Goal: Answer question/provide support

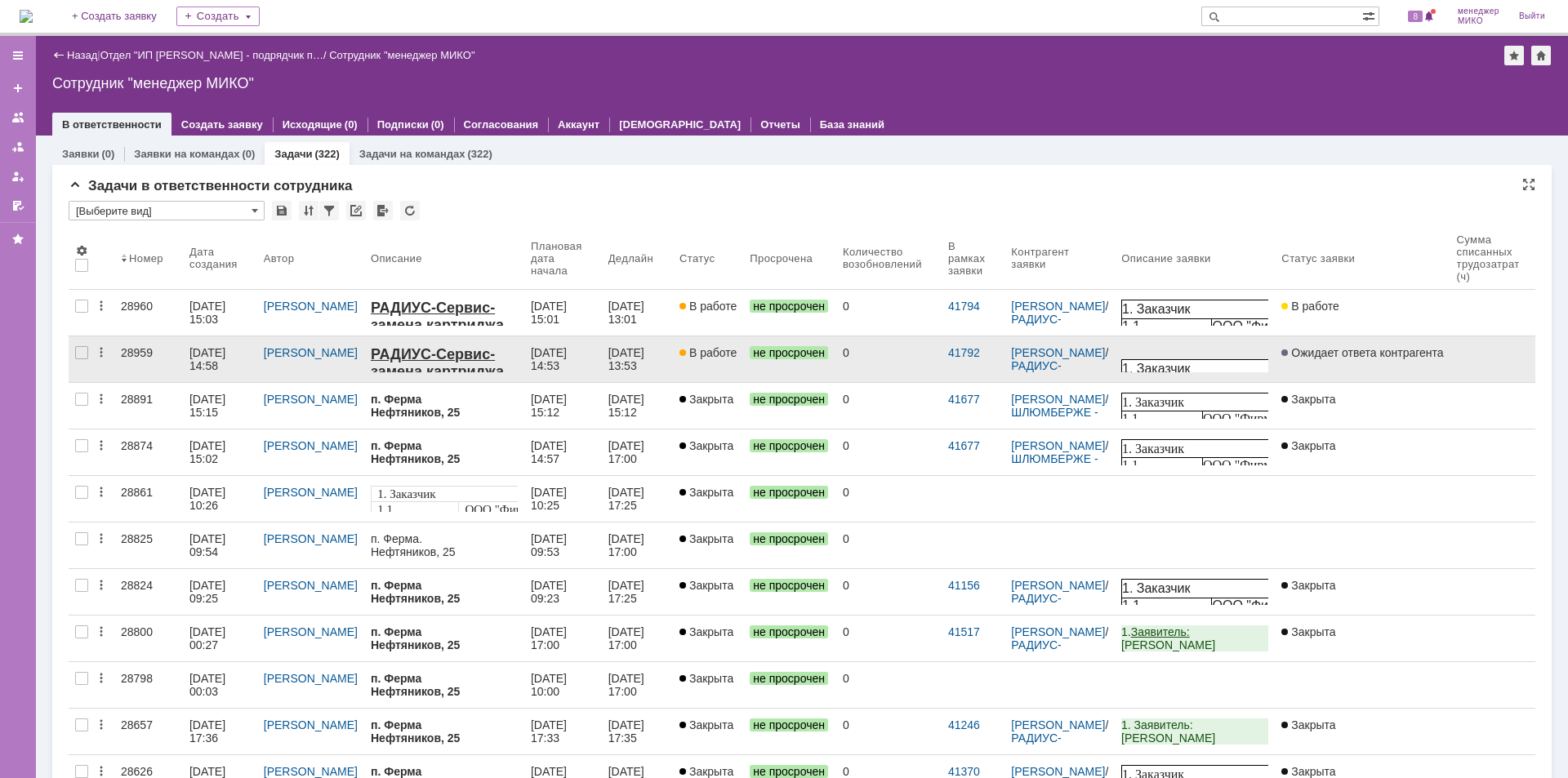
click at [127, 351] on div "28959" at bounding box center [148, 352] width 55 height 13
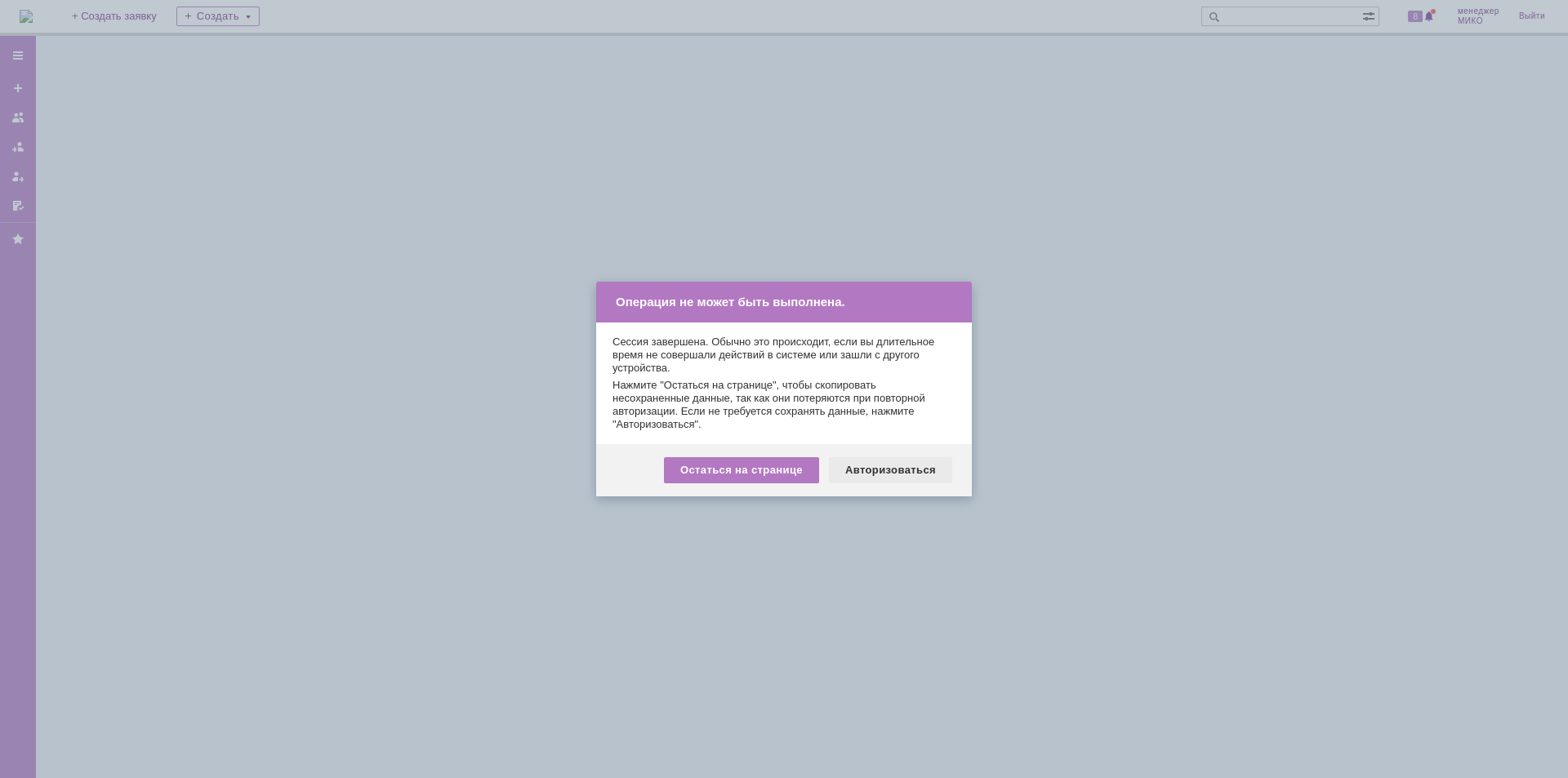
click at [897, 473] on div "Авторизоваться" at bounding box center [891, 471] width 124 height 26
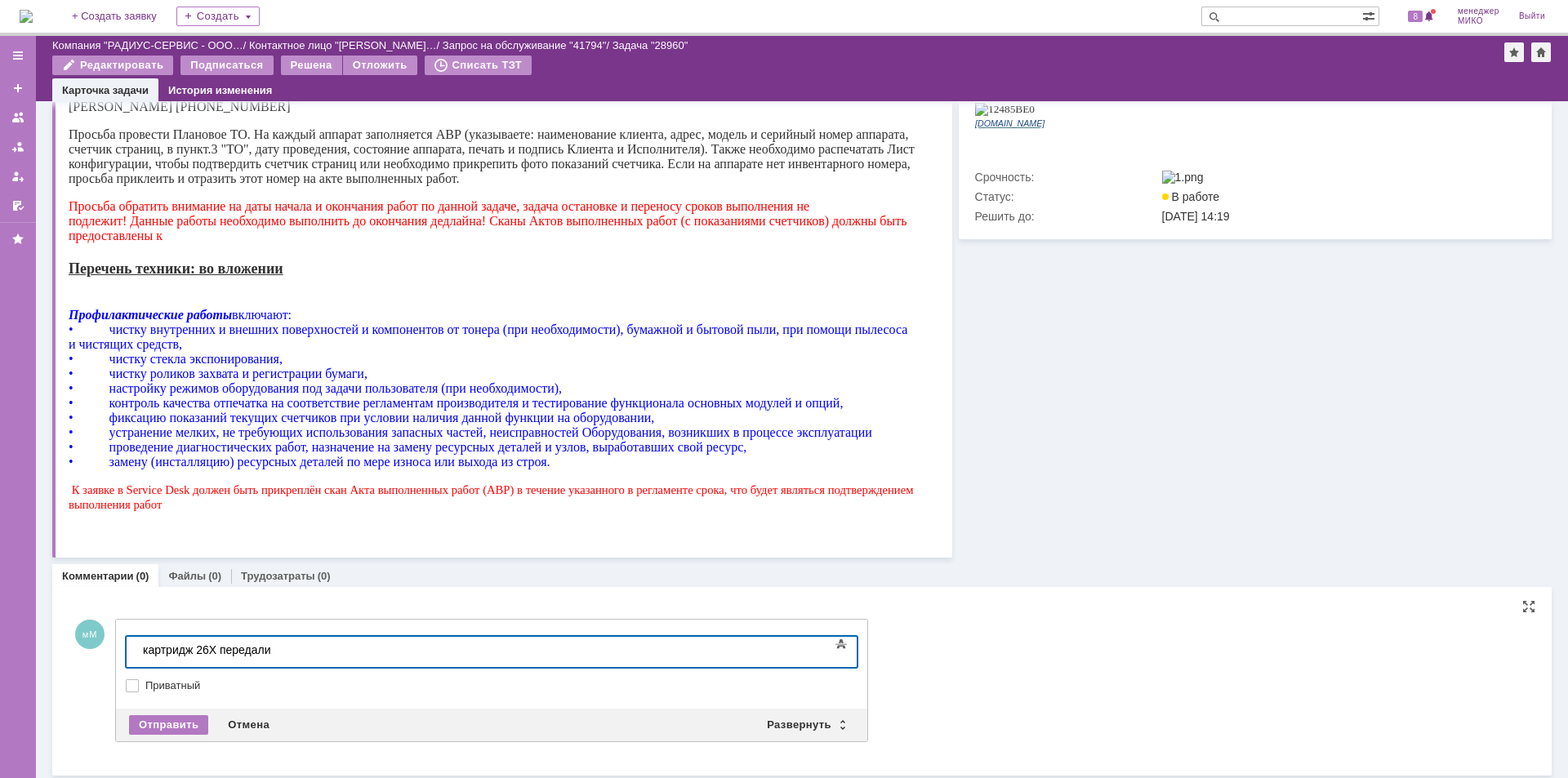
scroll to position [547, 0]
click at [175, 718] on div "Отправить" at bounding box center [169, 722] width 79 height 20
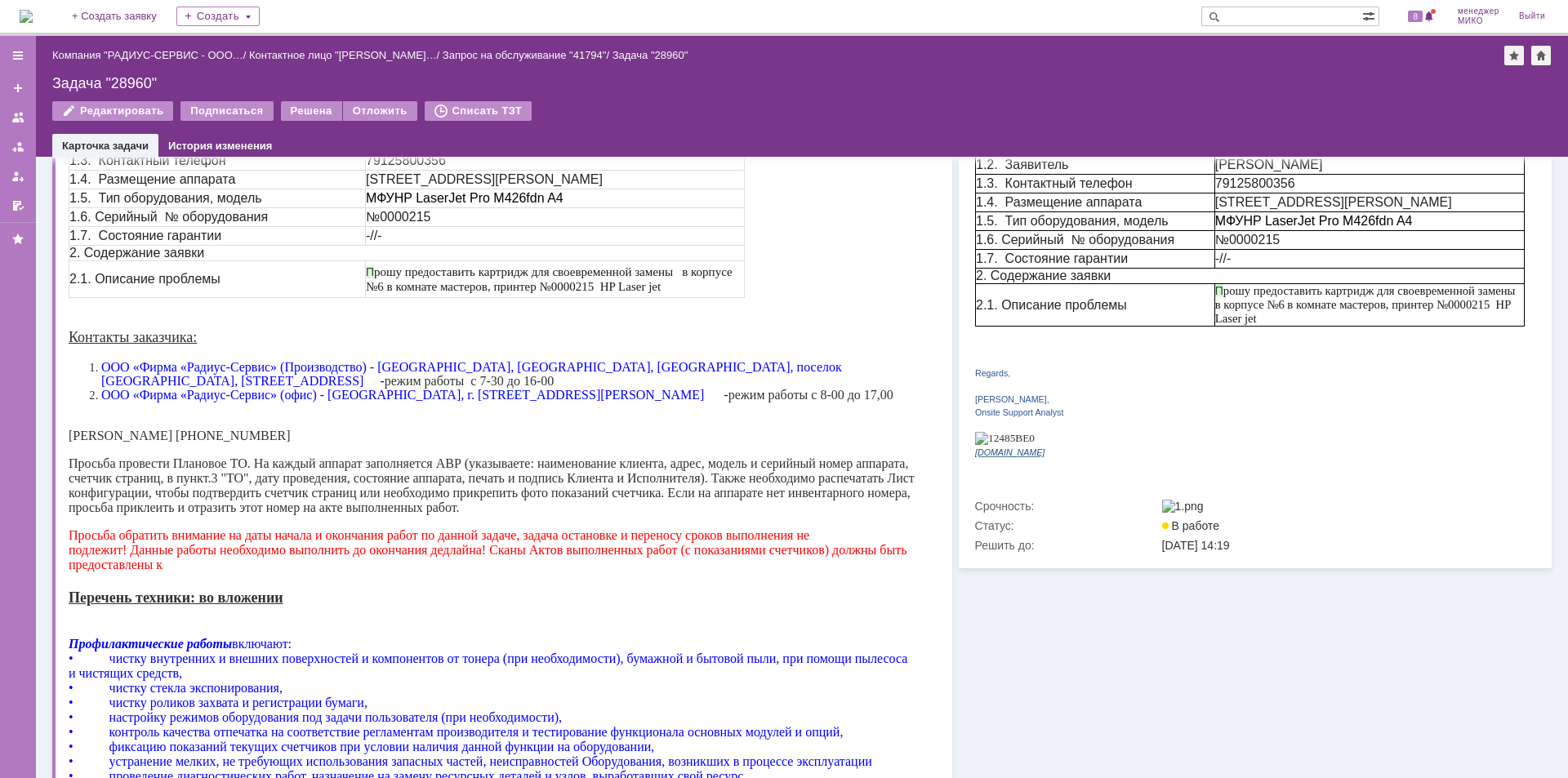
scroll to position [0, 0]
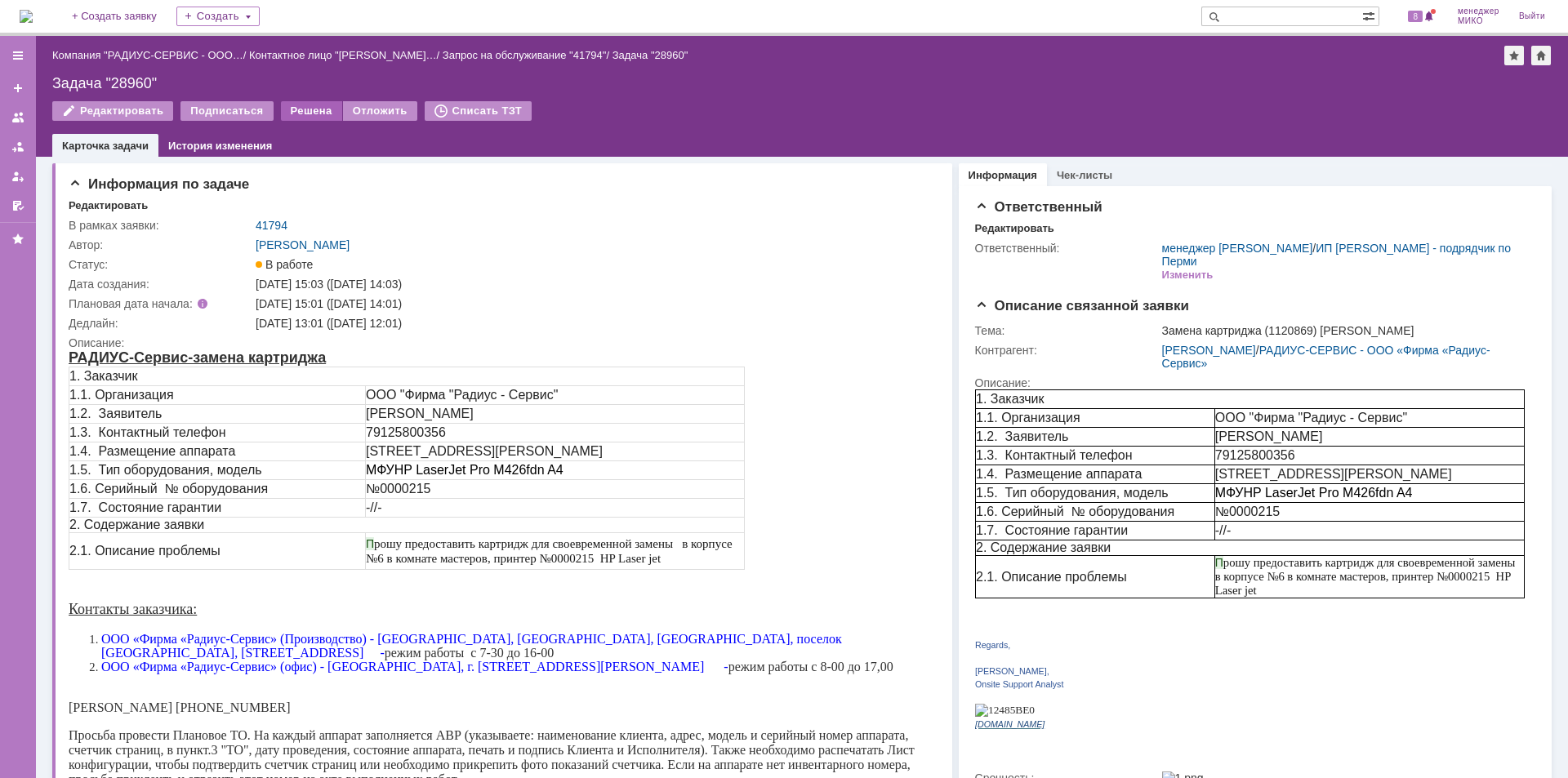
click at [294, 114] on div "Решена" at bounding box center [311, 111] width 61 height 20
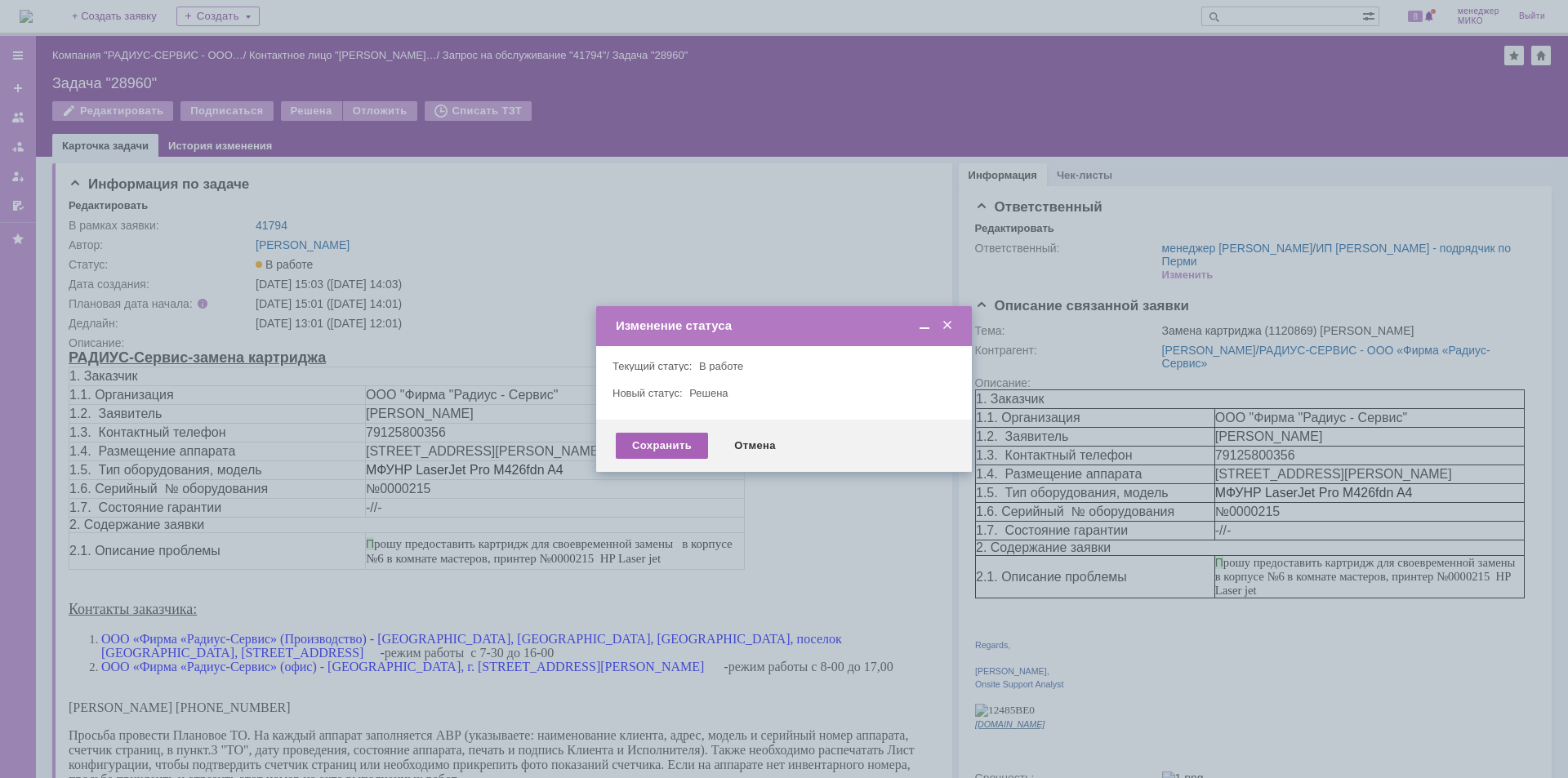
click at [641, 442] on div "Сохранить" at bounding box center [662, 446] width 92 height 26
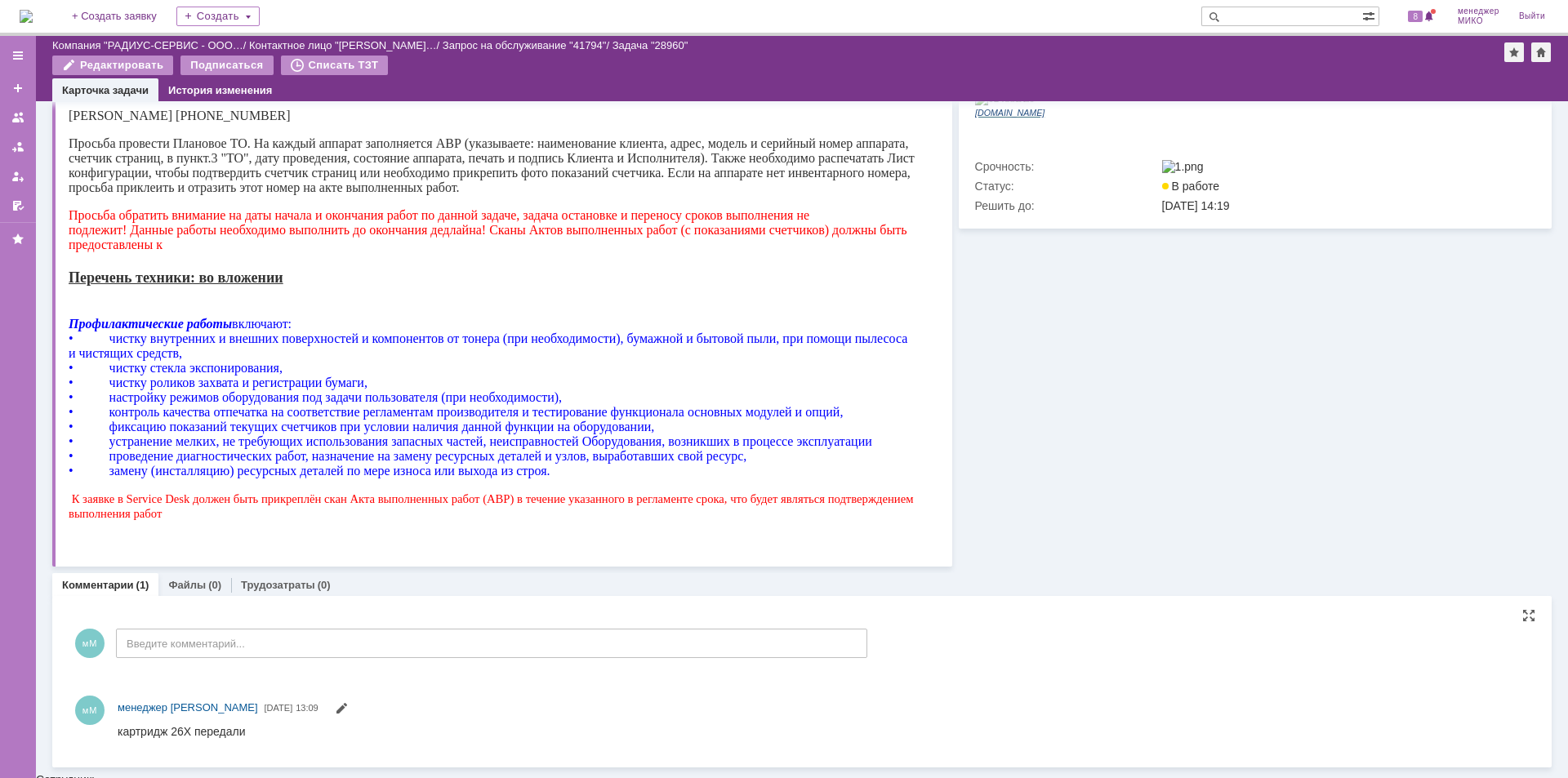
scroll to position [553, 0]
click at [199, 588] on link "Файлы" at bounding box center [187, 588] width 38 height 12
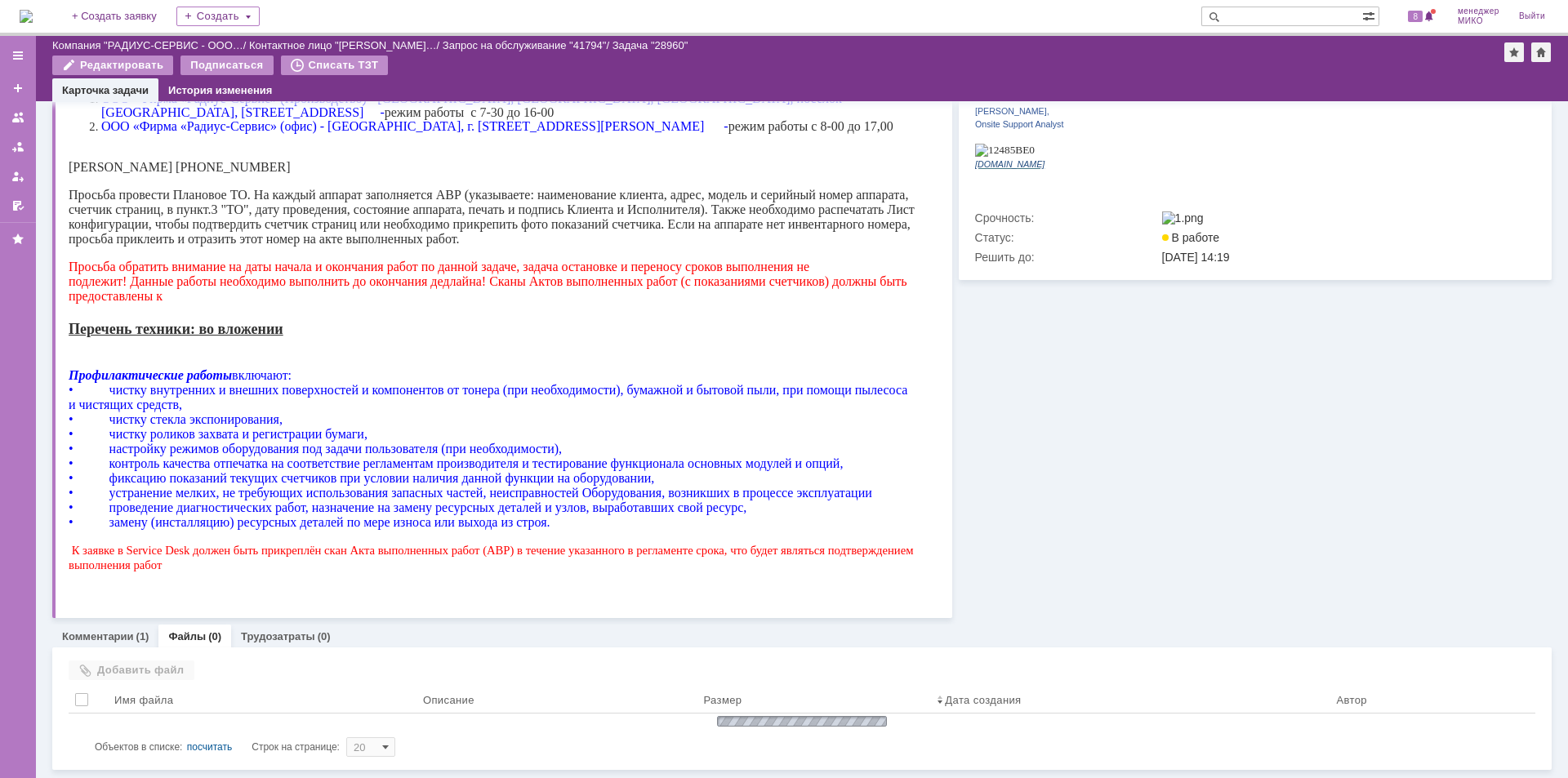
scroll to position [486, 0]
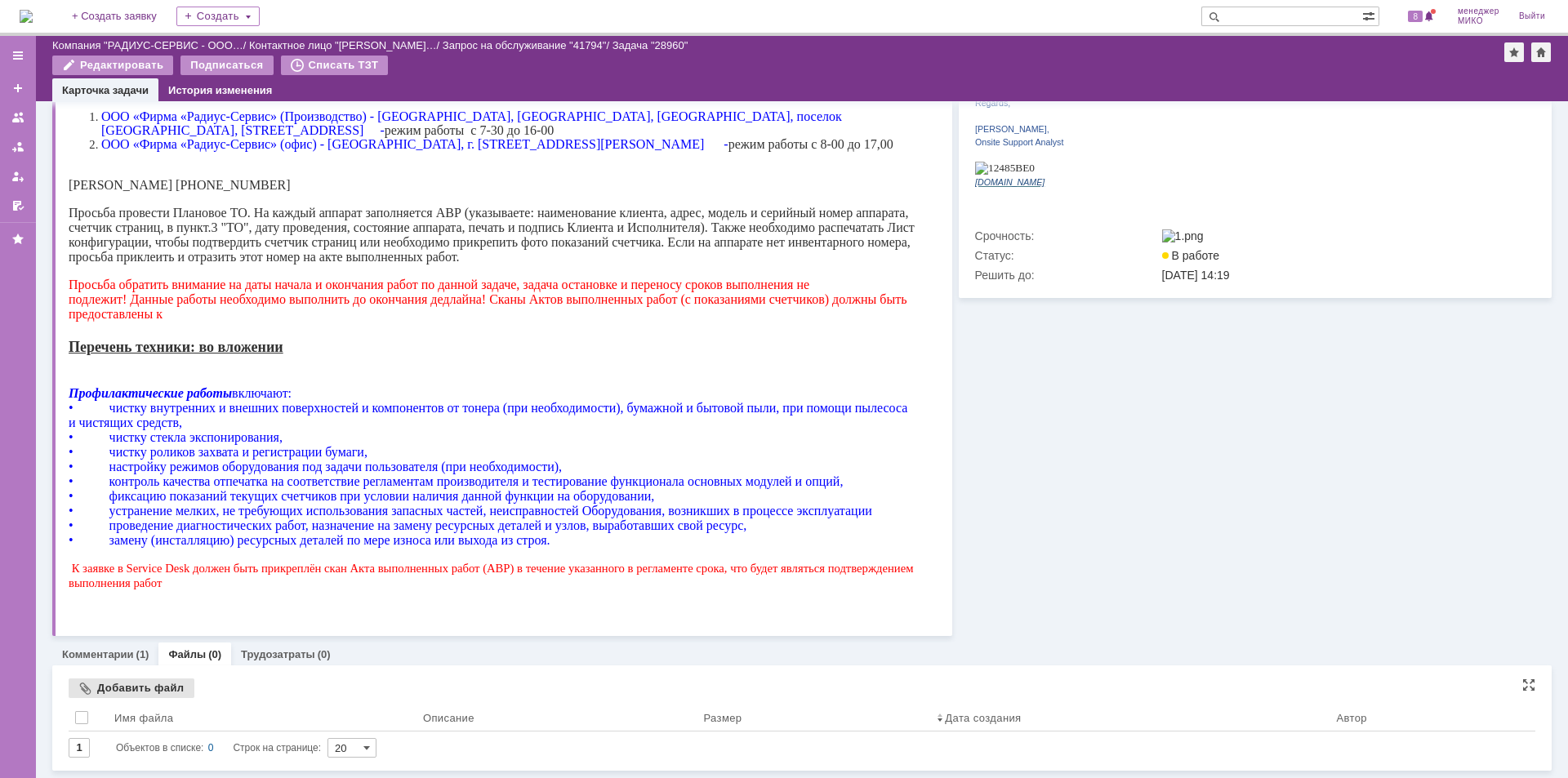
click at [158, 684] on div "Добавить файл" at bounding box center [131, 688] width 126 height 20
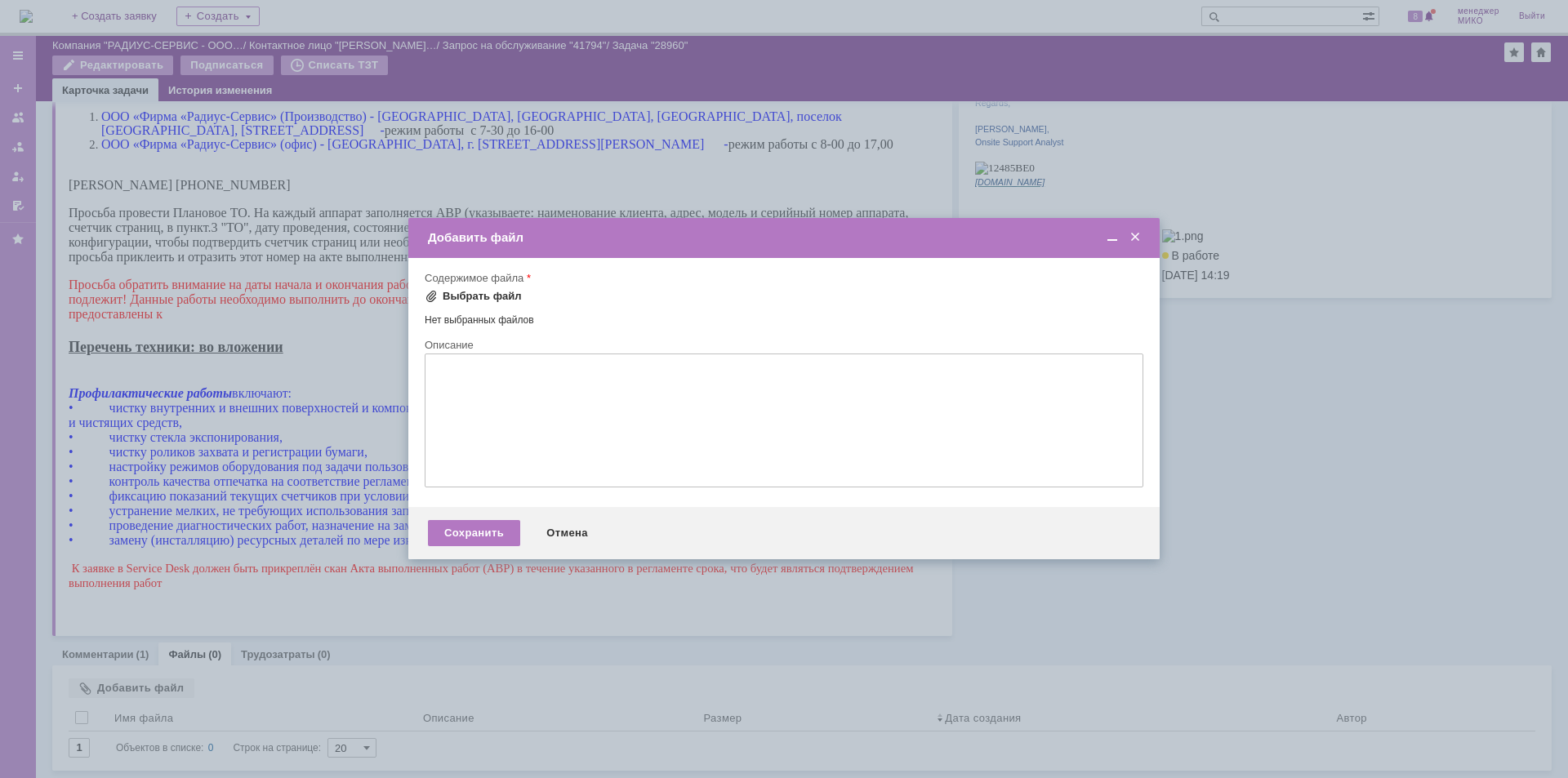
click at [484, 302] on div "Выбрать файл" at bounding box center [482, 296] width 79 height 13
click at [502, 534] on div "Сохранить" at bounding box center [474, 535] width 92 height 26
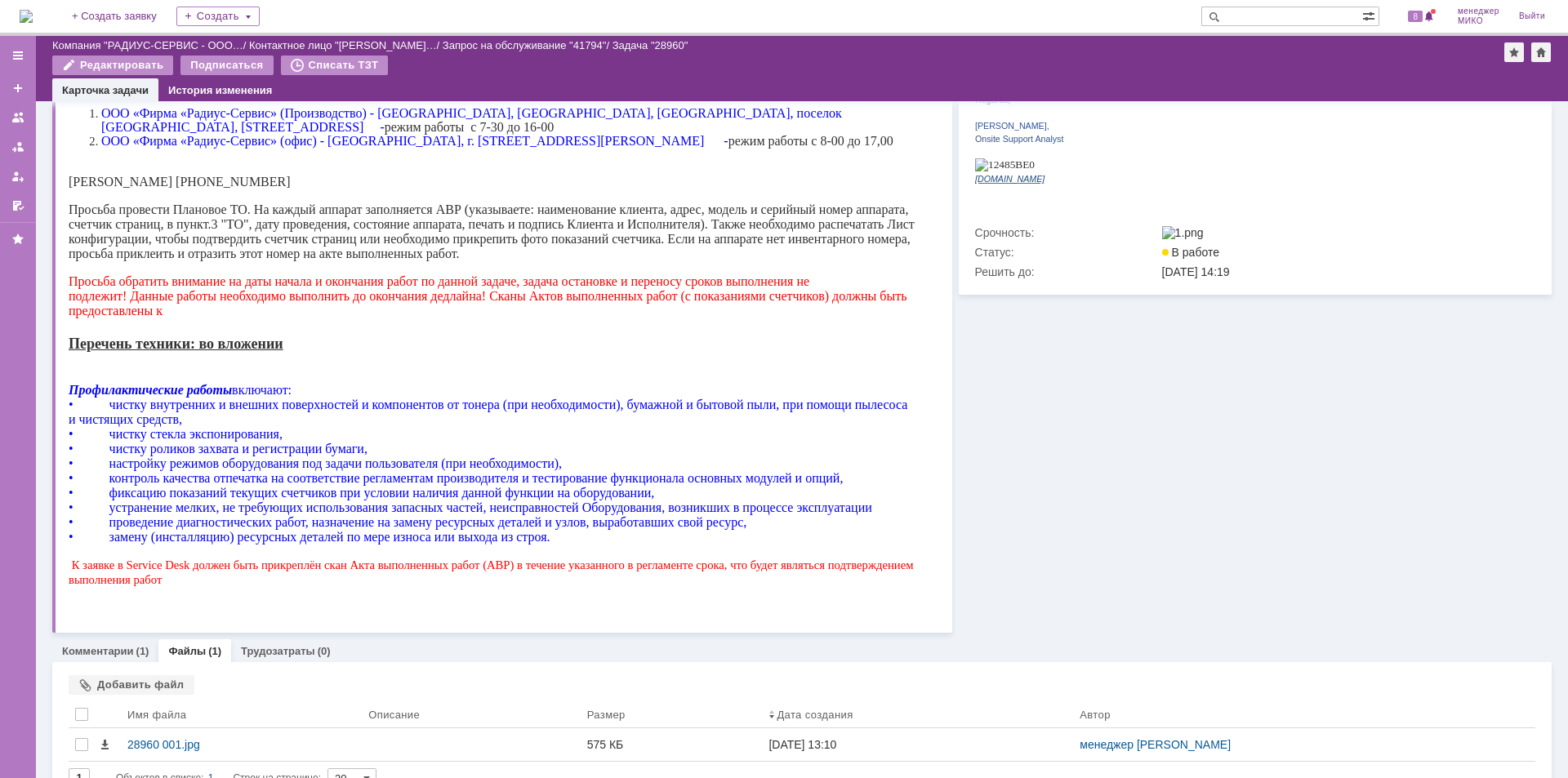
scroll to position [520, 0]
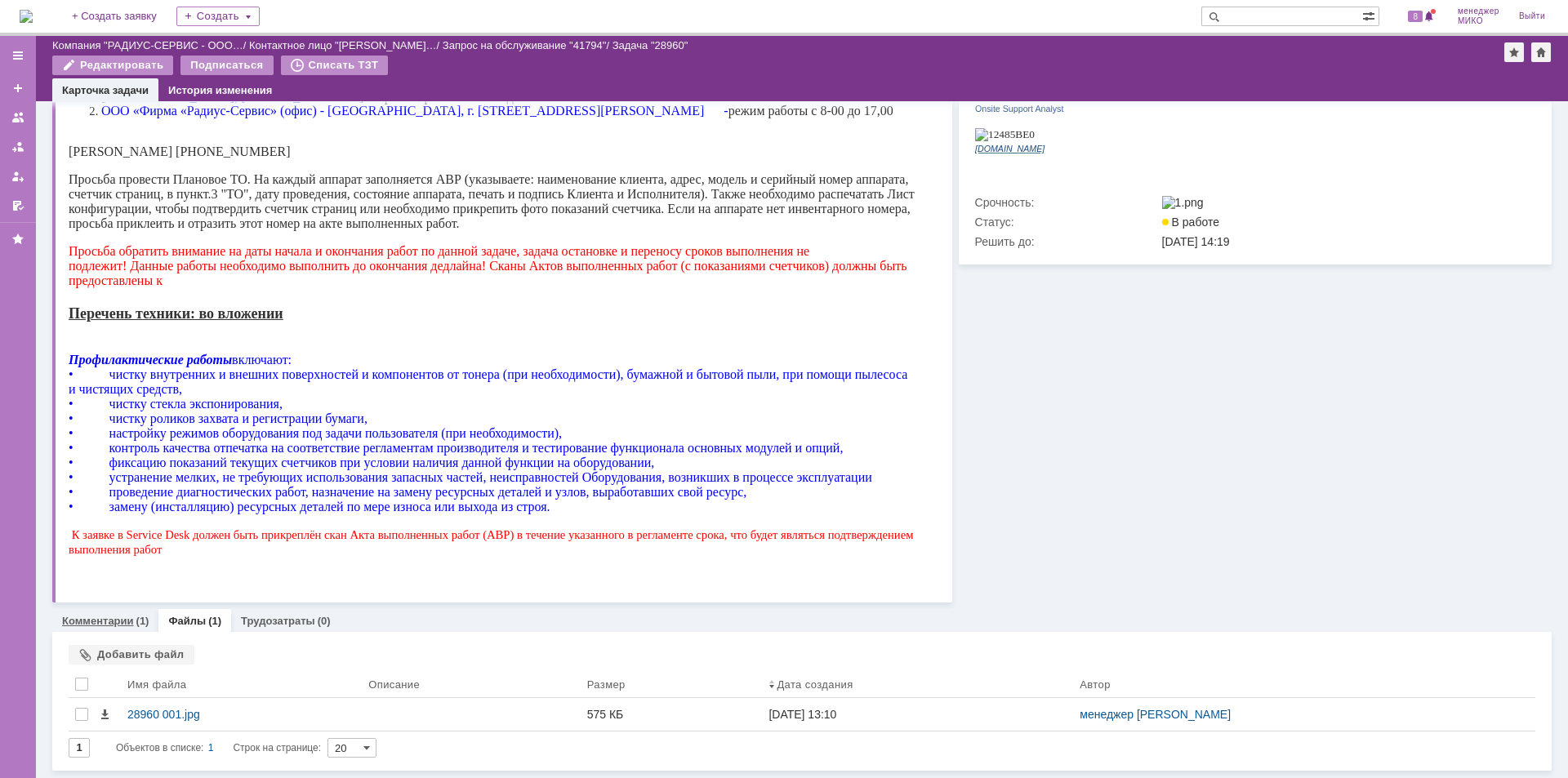
click at [98, 629] on div "Комментарии (1)" at bounding box center [105, 621] width 106 height 23
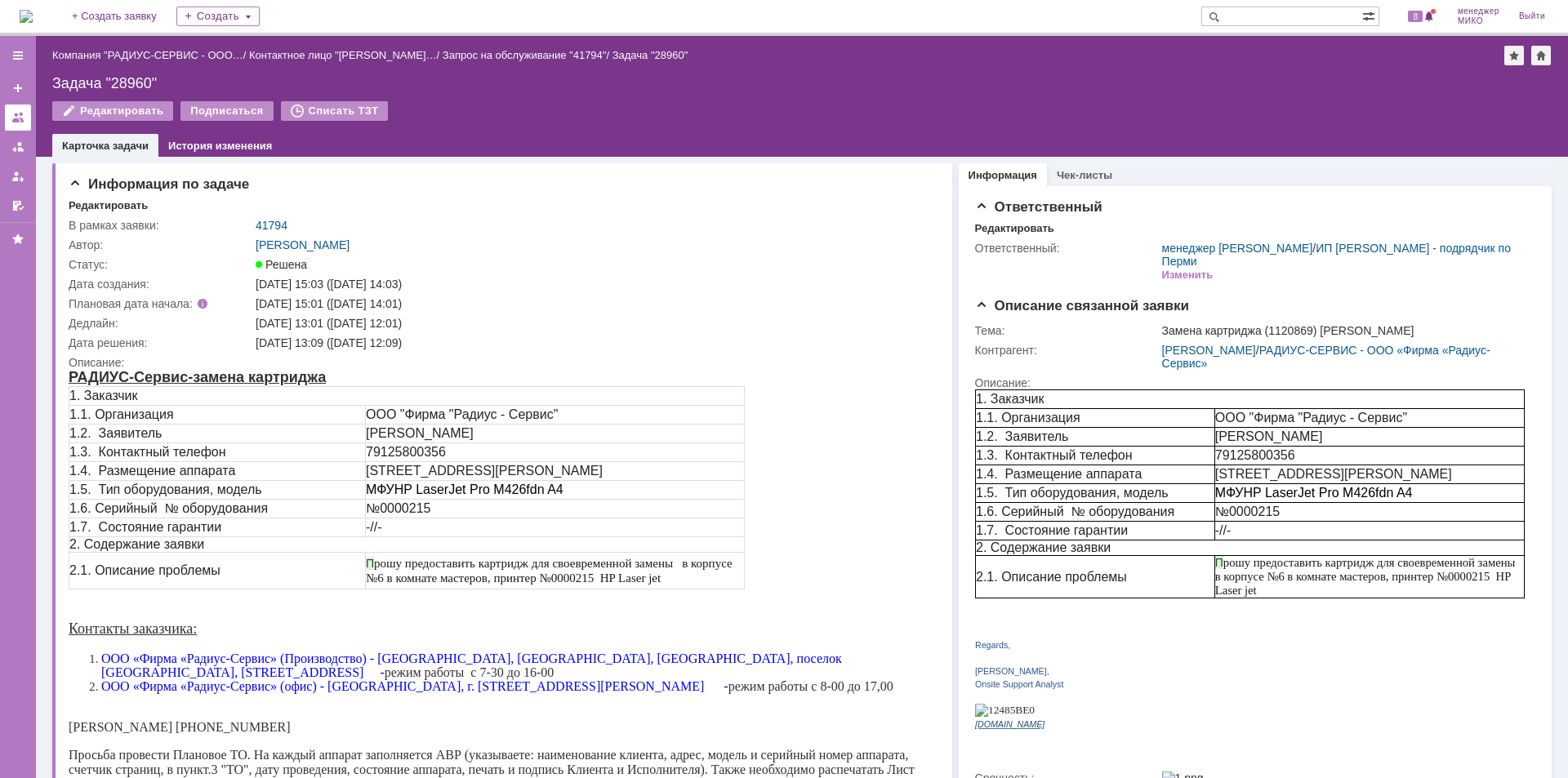
click at [20, 113] on div at bounding box center [18, 117] width 13 height 13
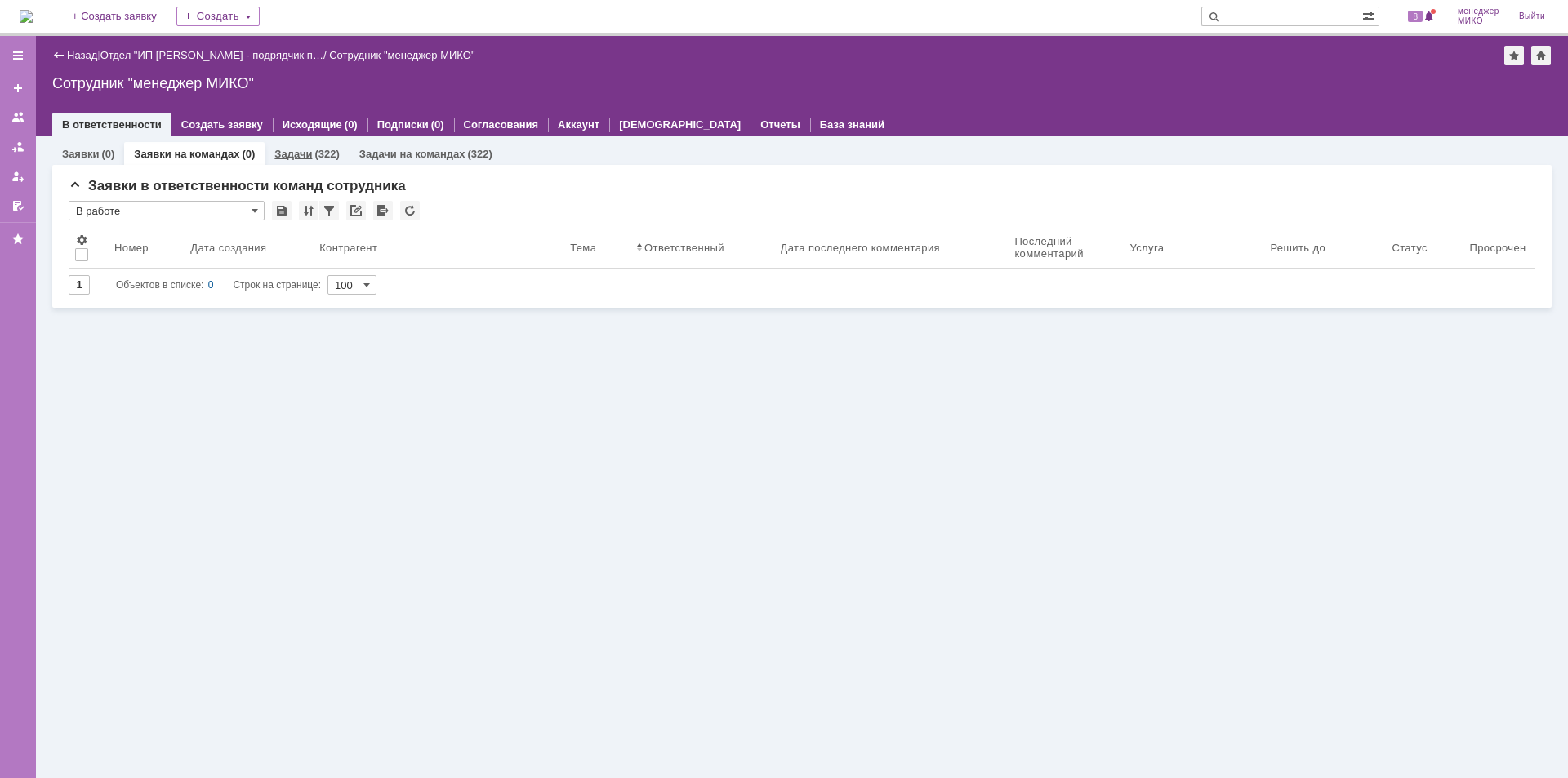
click at [289, 145] on div "Задачи (322)" at bounding box center [307, 154] width 84 height 23
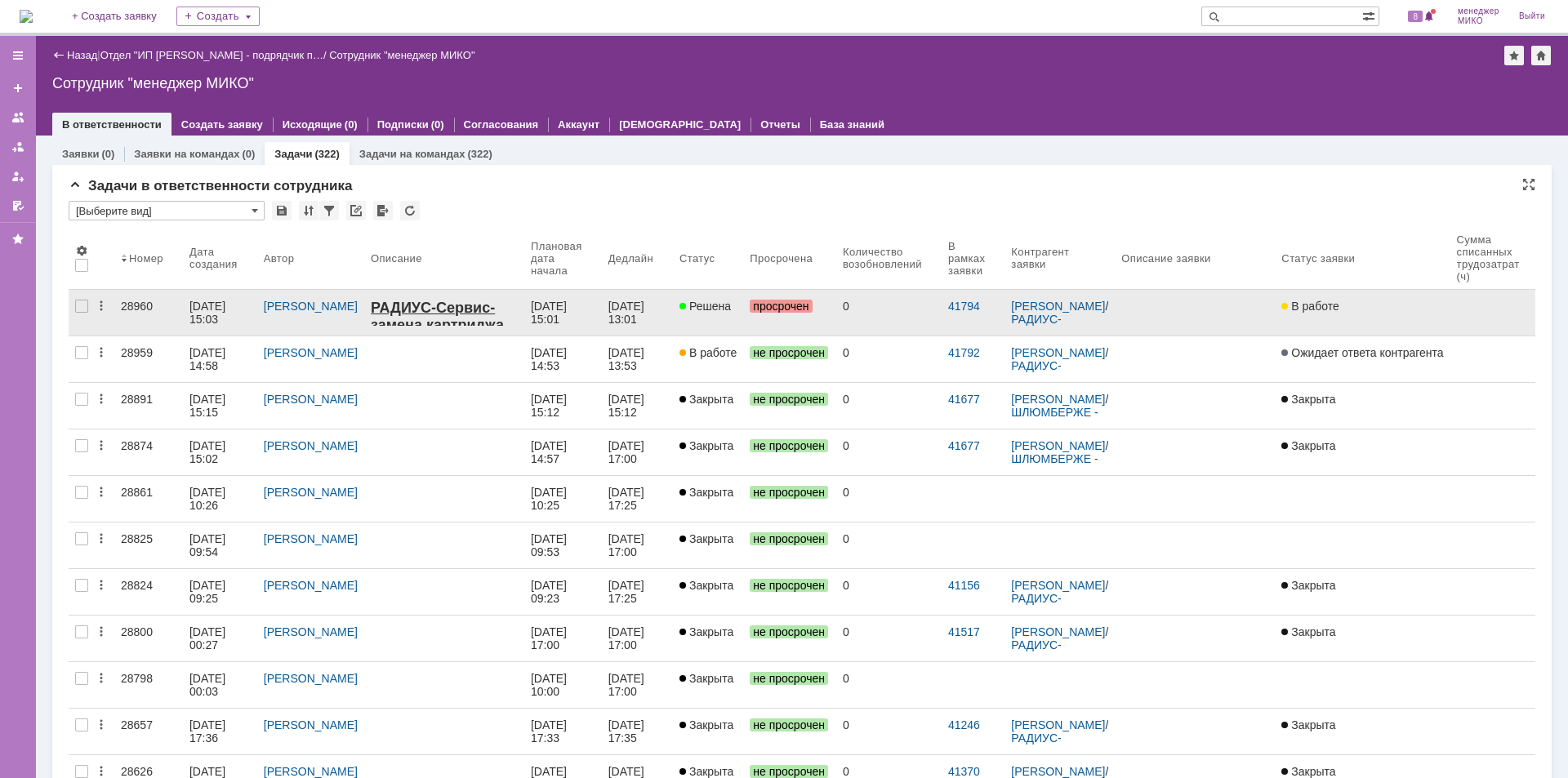
click at [143, 298] on link "28960" at bounding box center [148, 312] width 68 height 46
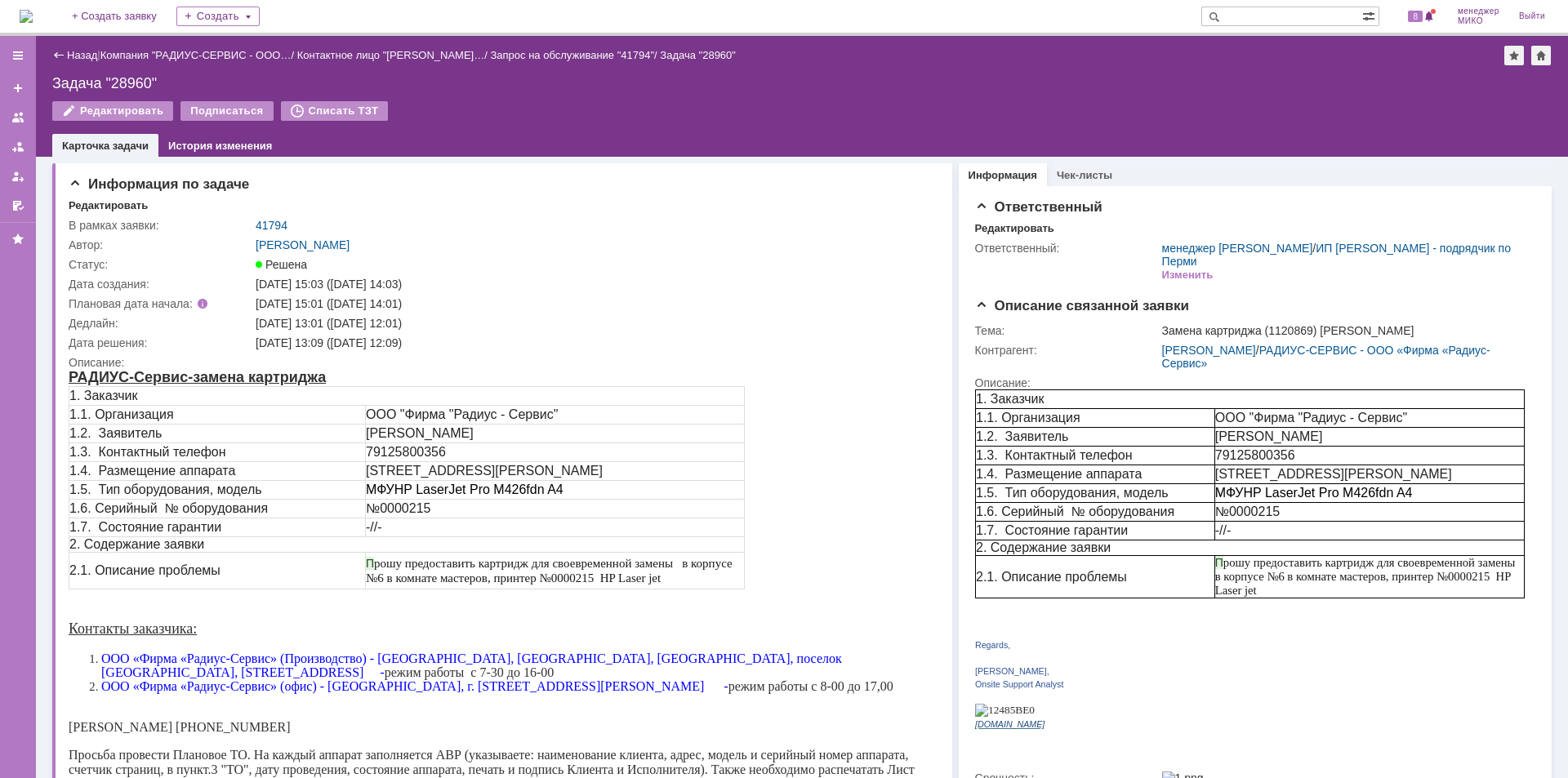
click at [67, 52] on div "Назад" at bounding box center [75, 54] width 45 height 12
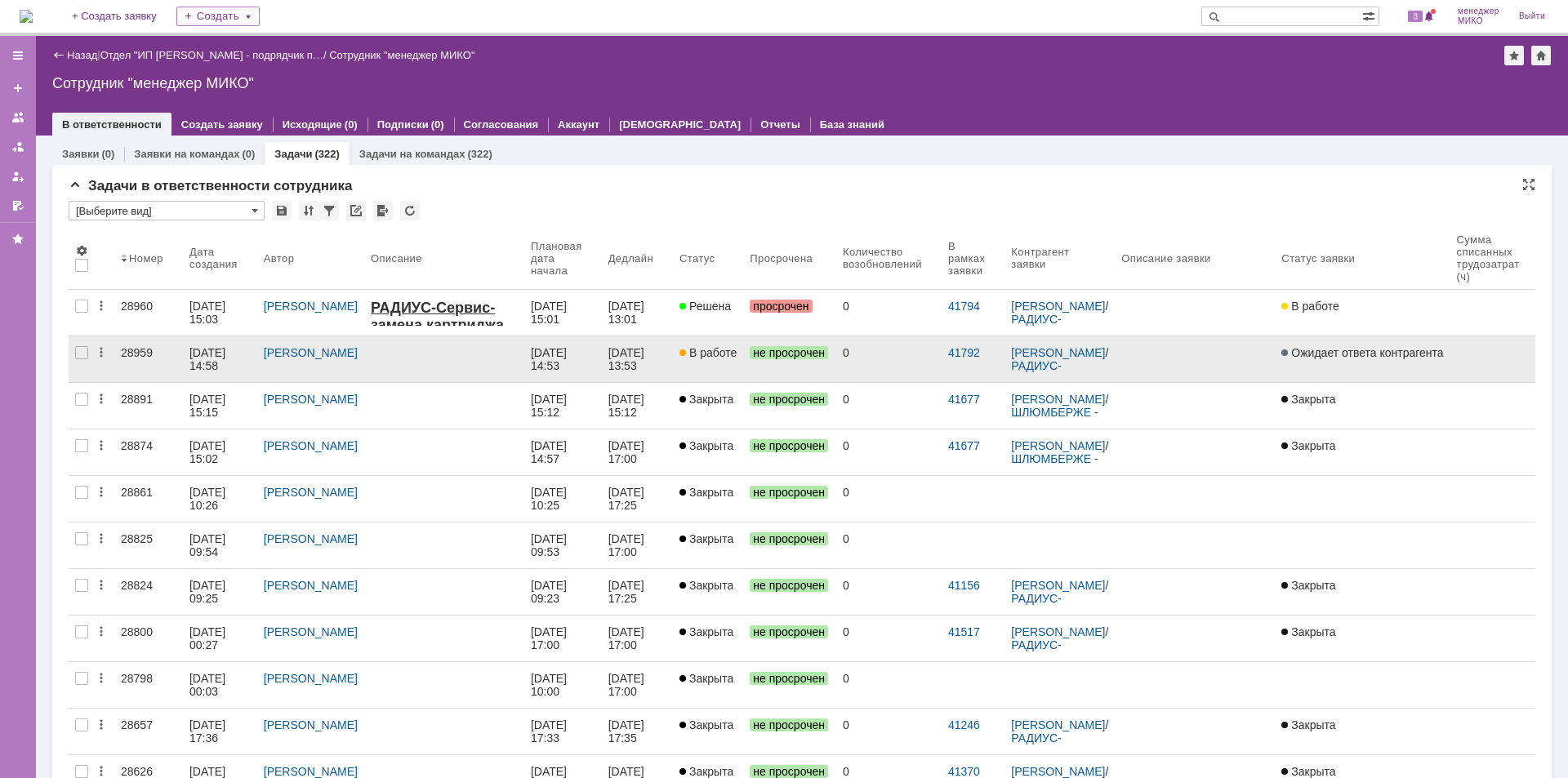
click at [136, 357] on div "28959" at bounding box center [148, 352] width 55 height 13
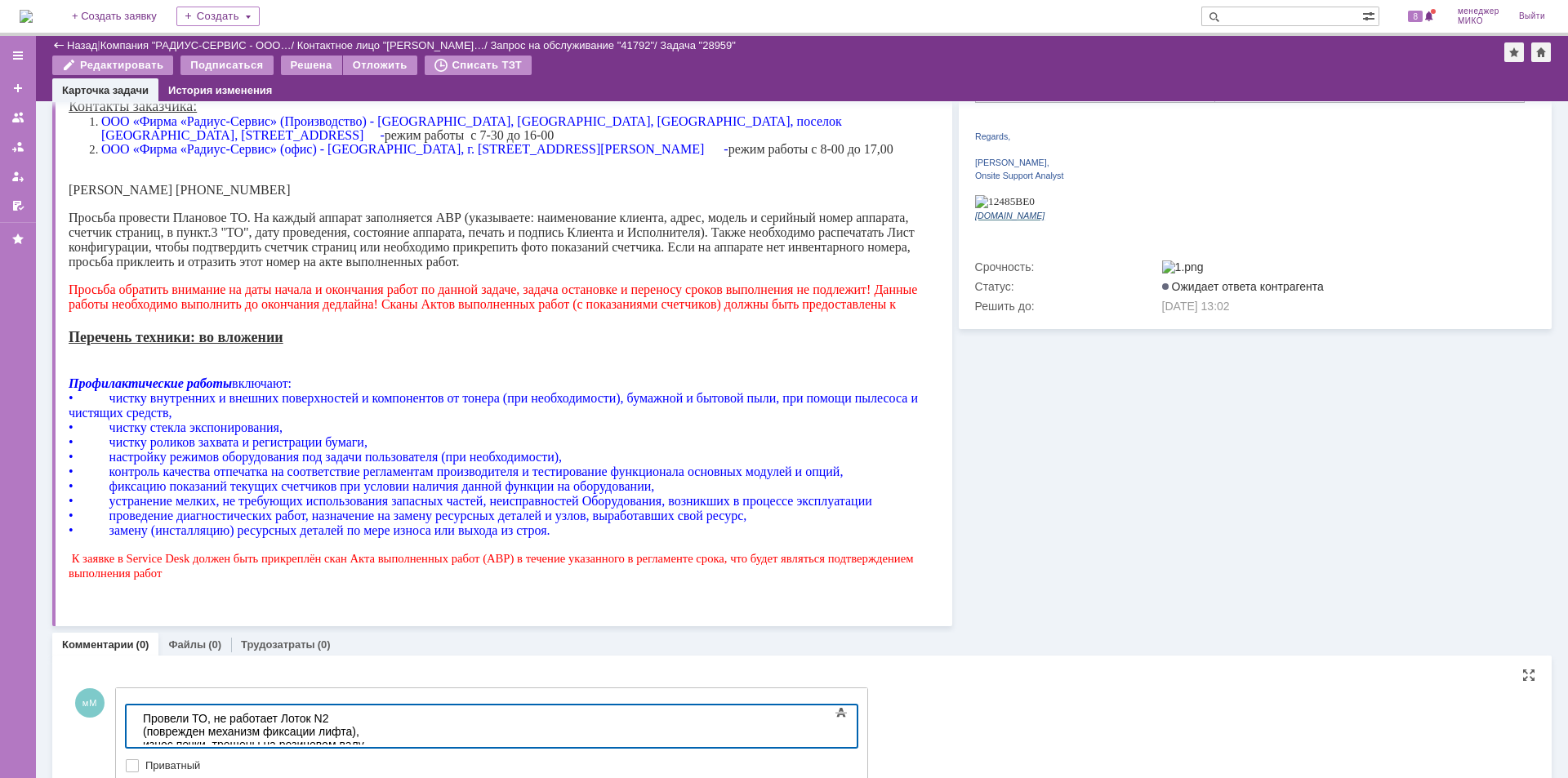
click at [375, 720] on div "Провели ТО, не работает Лоток N2 (поврежден механизм фиксации лифта), износ печ…" at bounding box center [258, 738] width 232 height 52
click at [375, 718] on div "Провели ТО, не работает Лоток N2 (поврежден механизм фиксации лифта), износ печ…" at bounding box center [258, 738] width 232 height 52
click at [375, 734] on div "Провели ТО, не работает Лоток N2 (поврежден механизм фиксации лифта), износ печ…" at bounding box center [258, 738] width 232 height 52
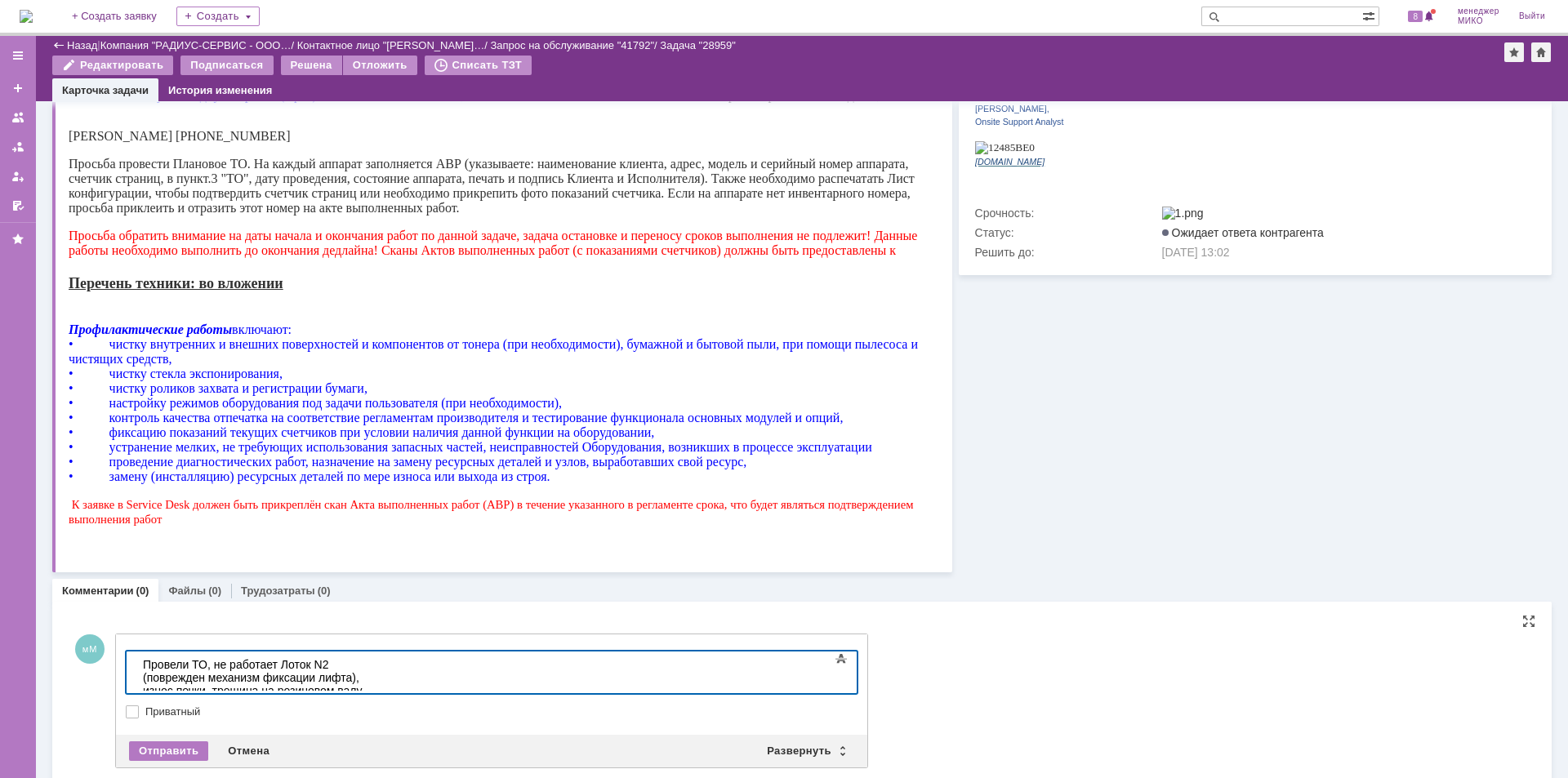
scroll to position [547, 0]
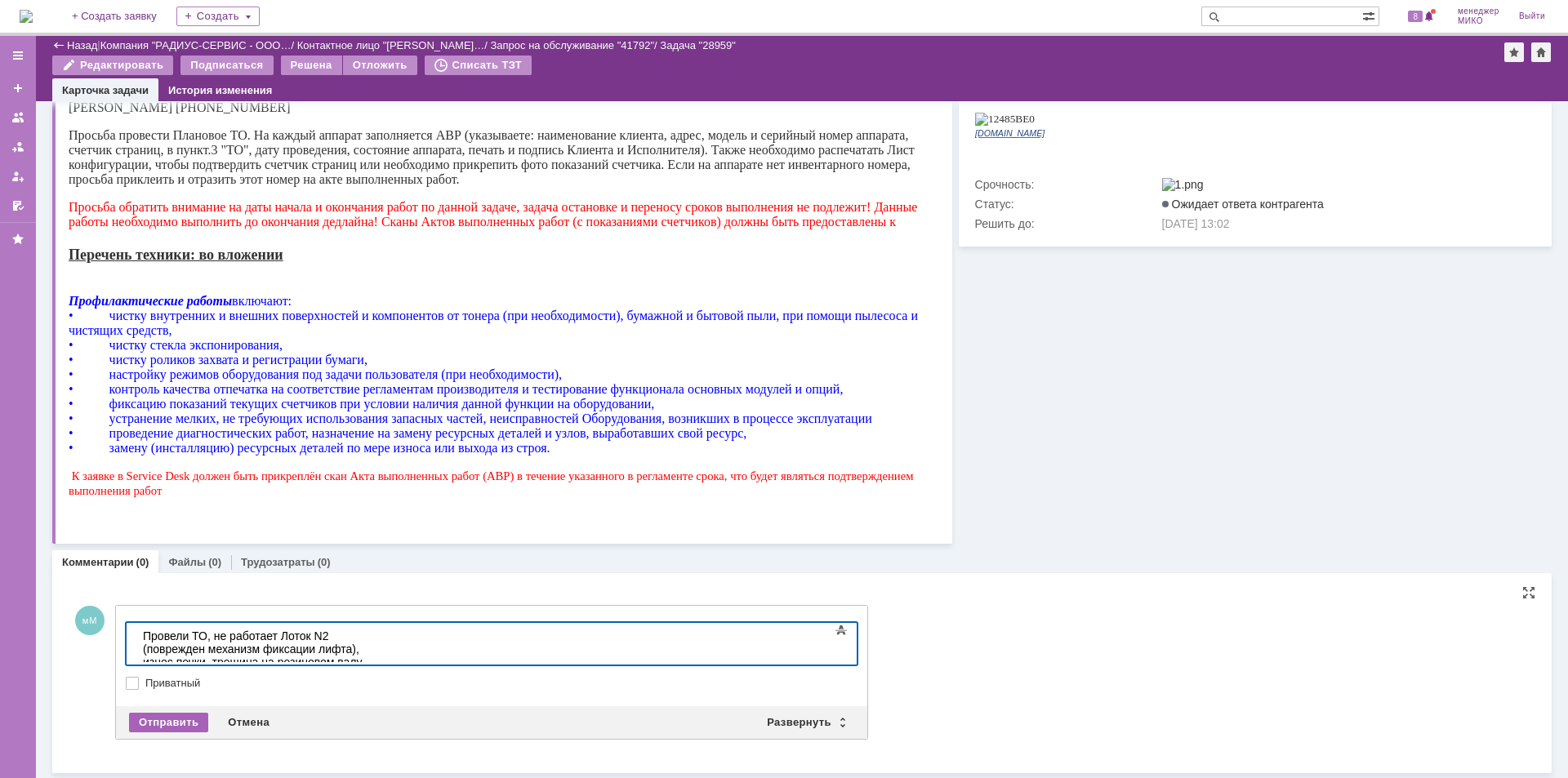
click at [162, 724] on div "Отправить" at bounding box center [169, 722] width 79 height 20
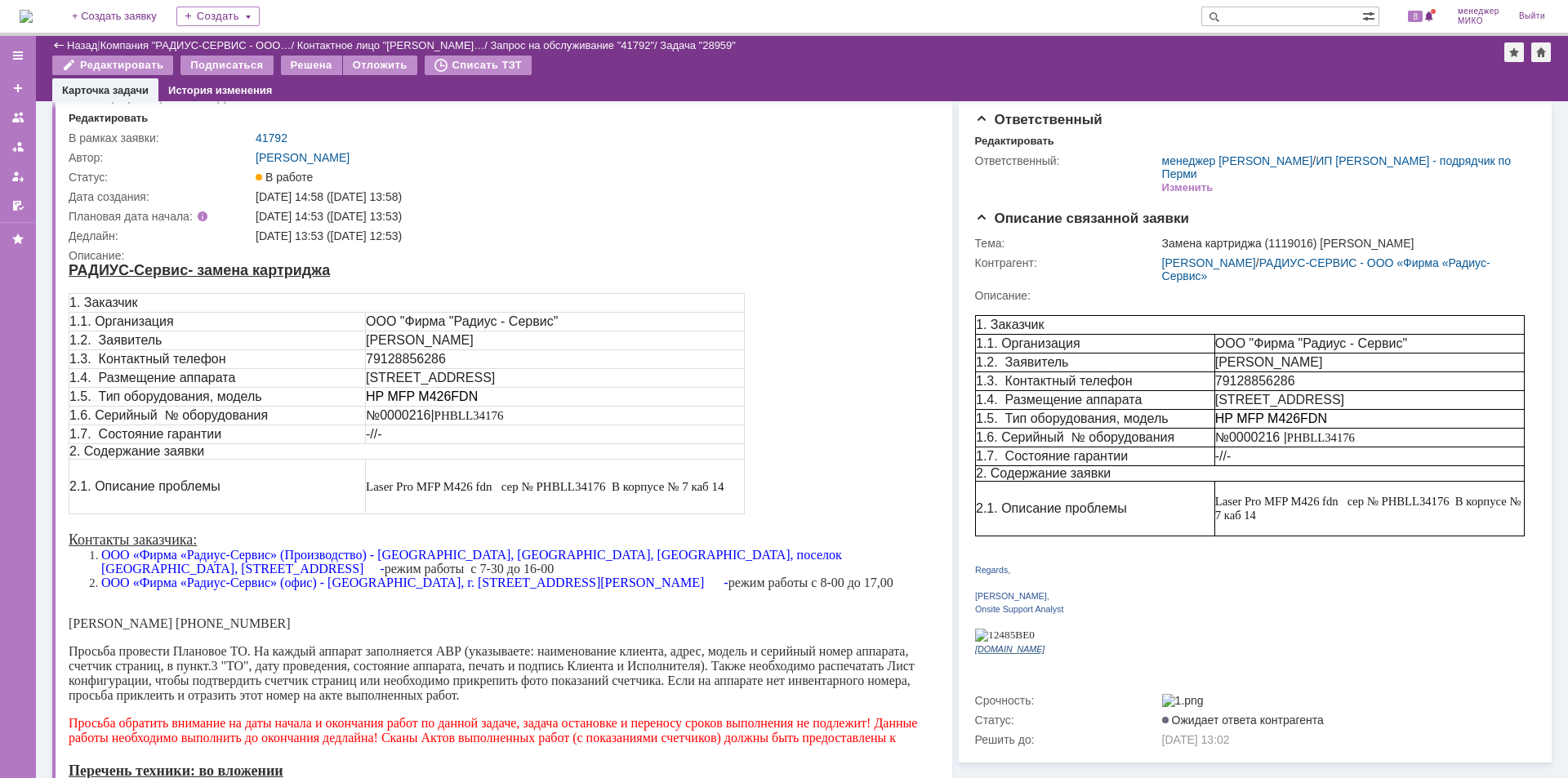
scroll to position [0, 0]
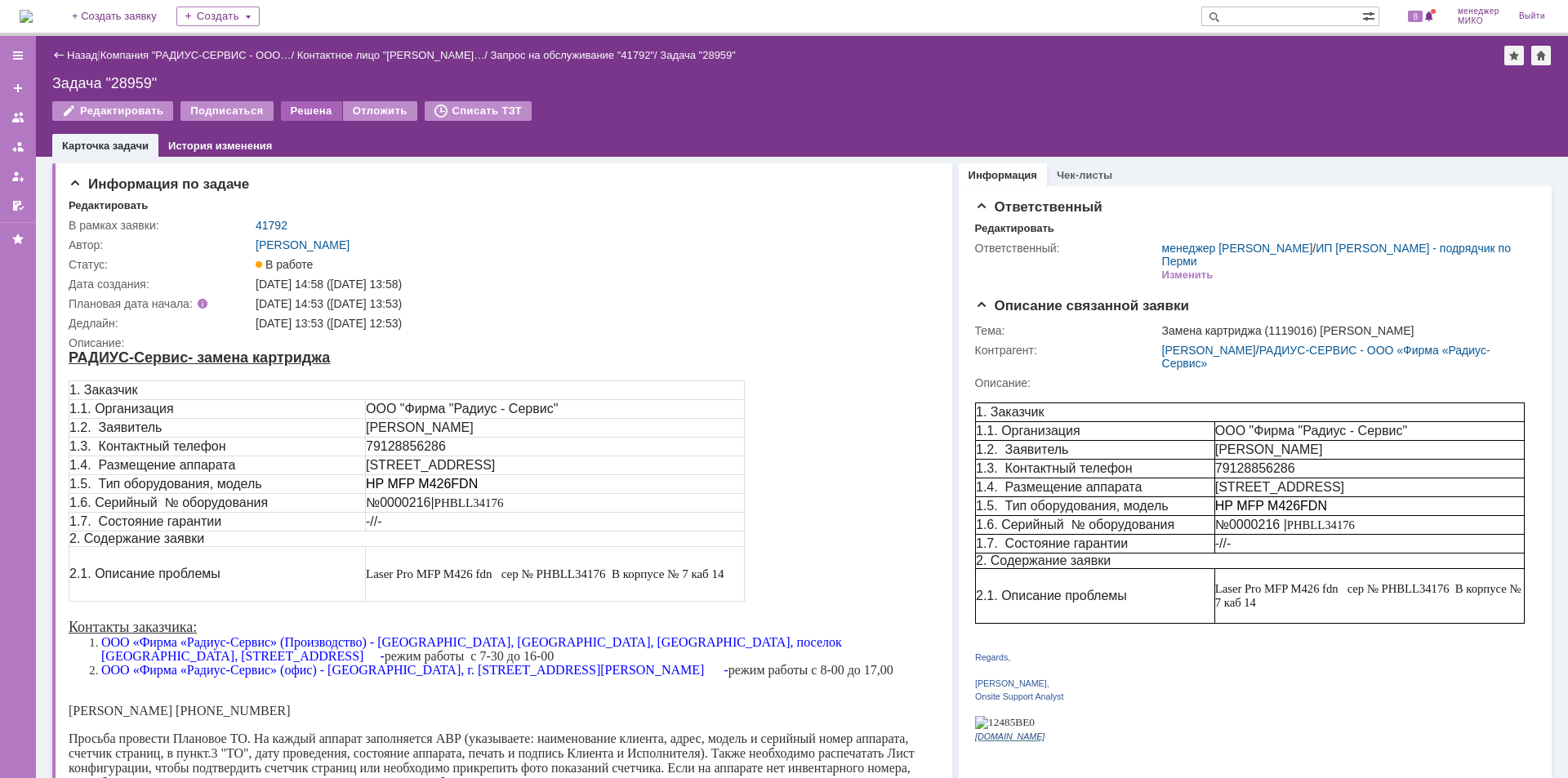
click at [308, 105] on div "Решена" at bounding box center [311, 111] width 61 height 20
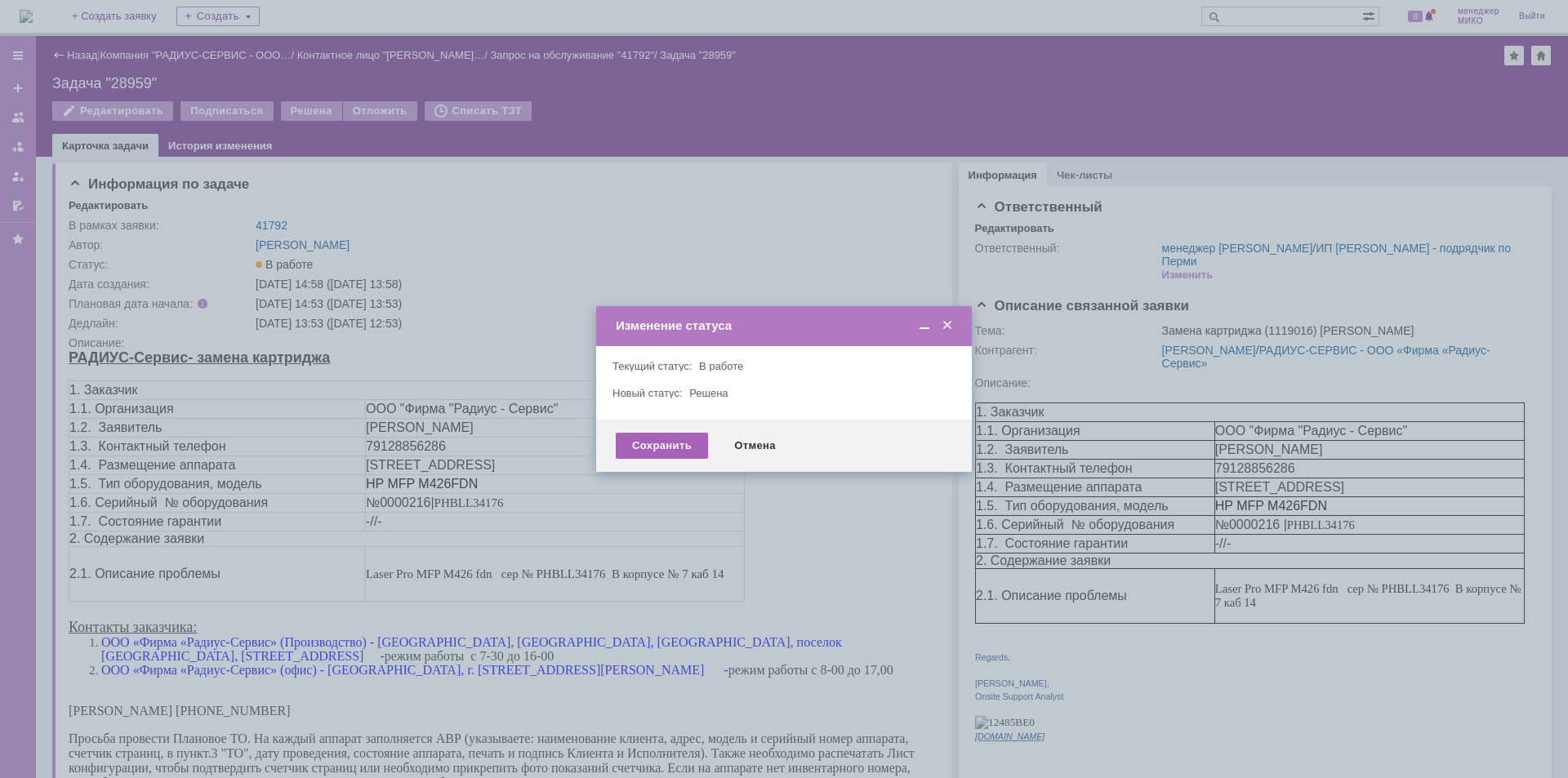
click at [644, 443] on div "Сохранить" at bounding box center [662, 446] width 92 height 26
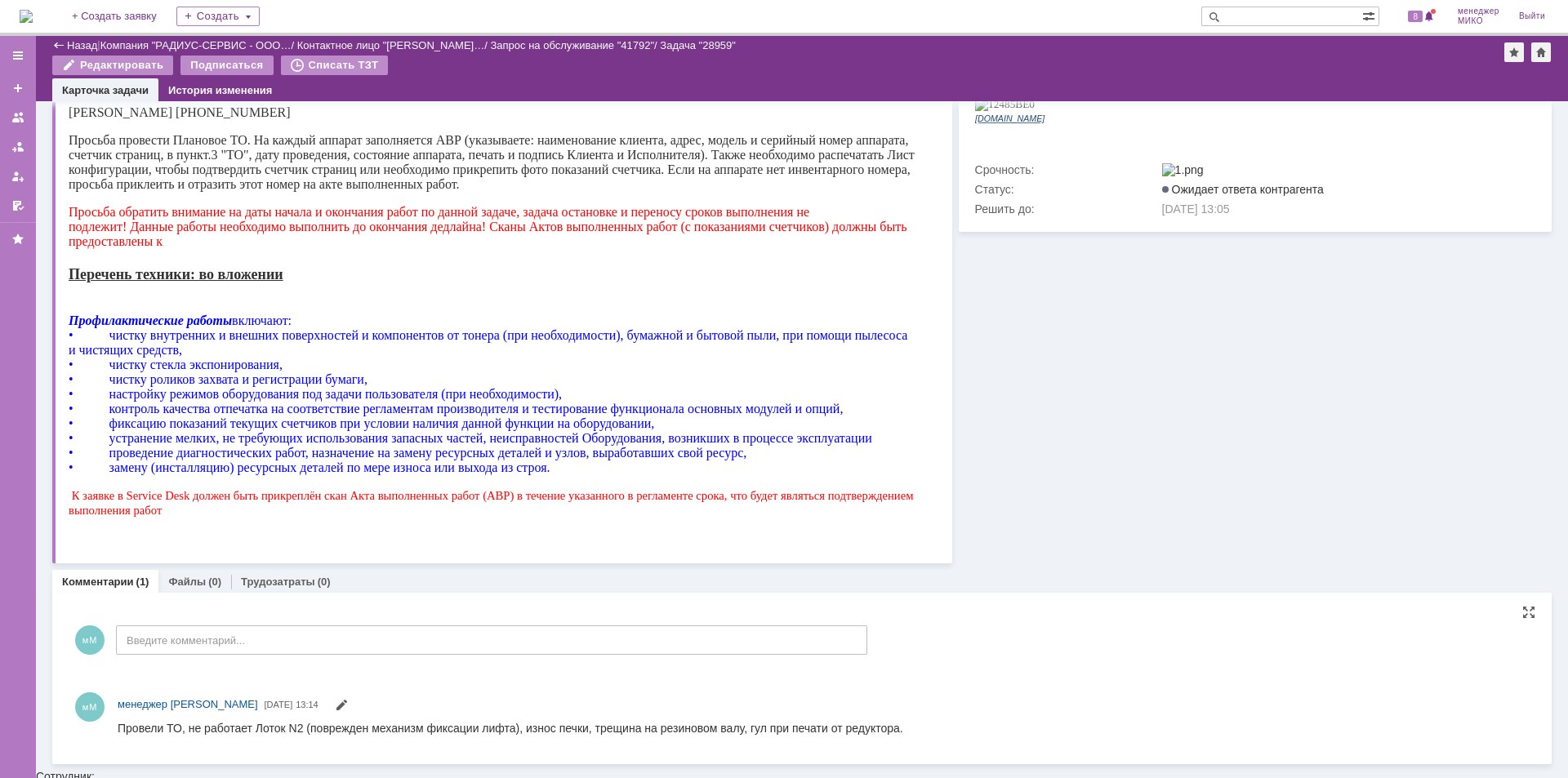
scroll to position [556, 0]
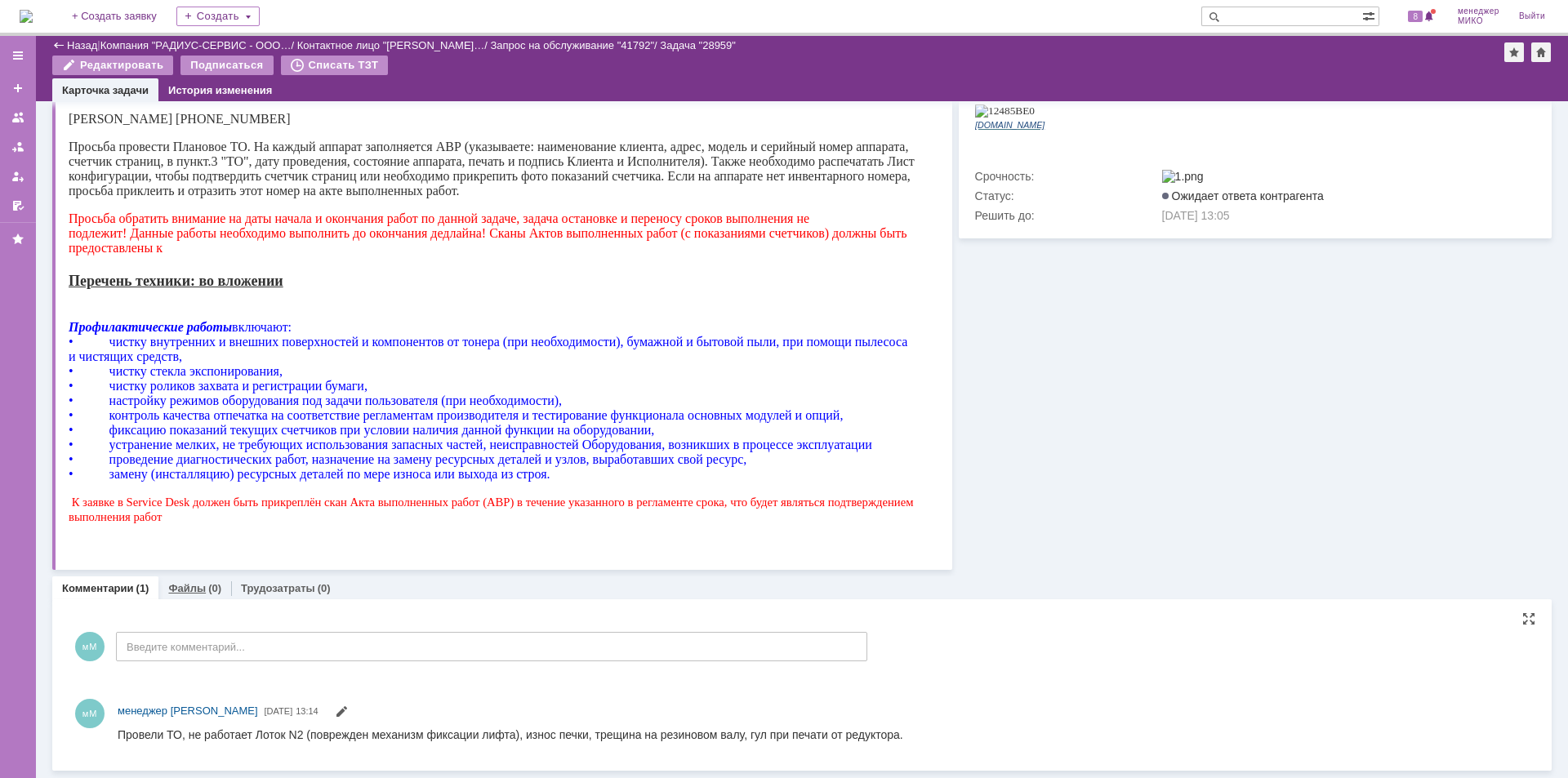
click at [186, 583] on link "Файлы" at bounding box center [187, 588] width 38 height 12
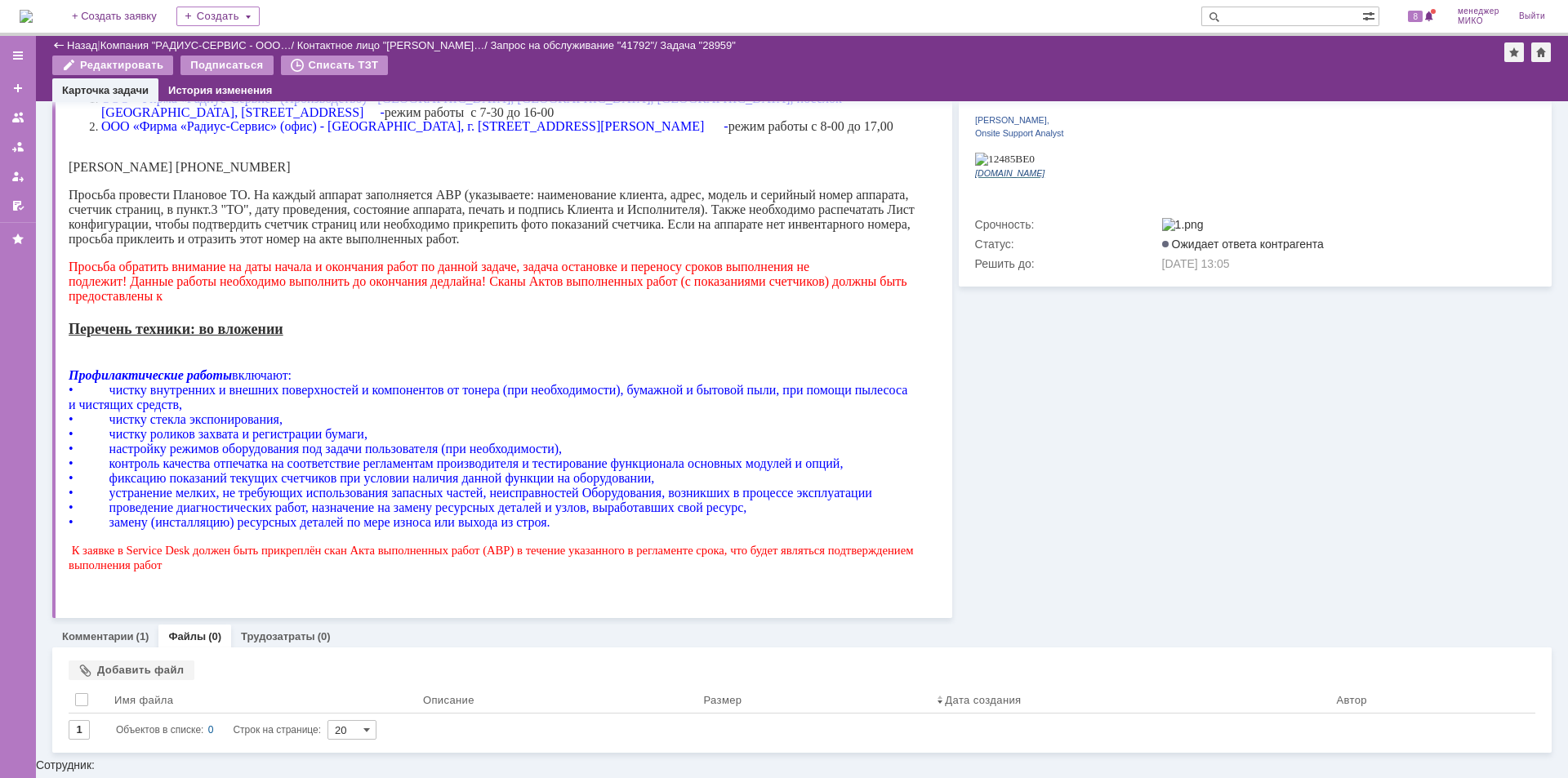
scroll to position [490, 0]
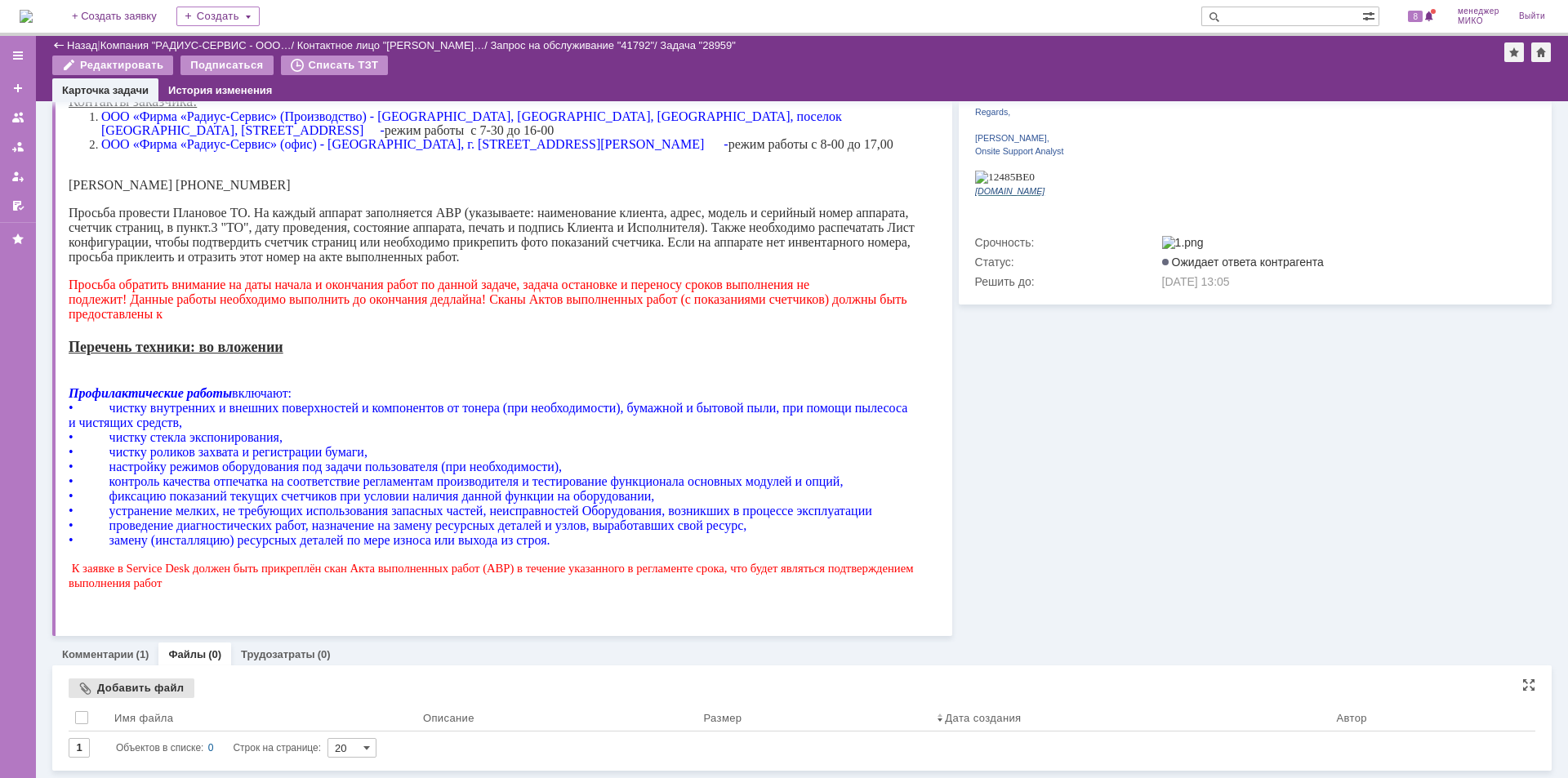
click at [141, 687] on div "Добавить файл" at bounding box center [131, 688] width 126 height 20
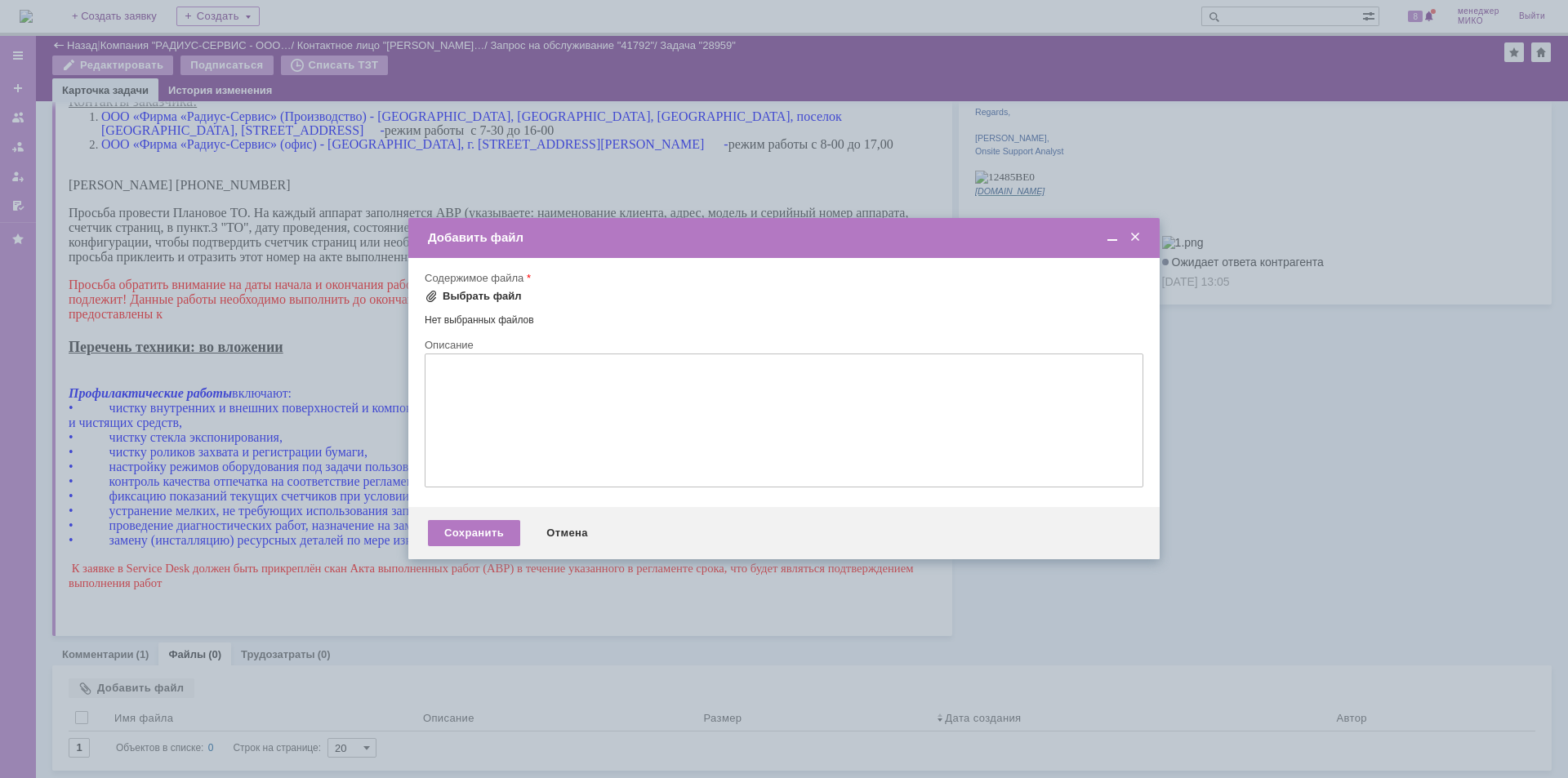
click at [484, 287] on div "Выбрать файл" at bounding box center [474, 296] width 98 height 20
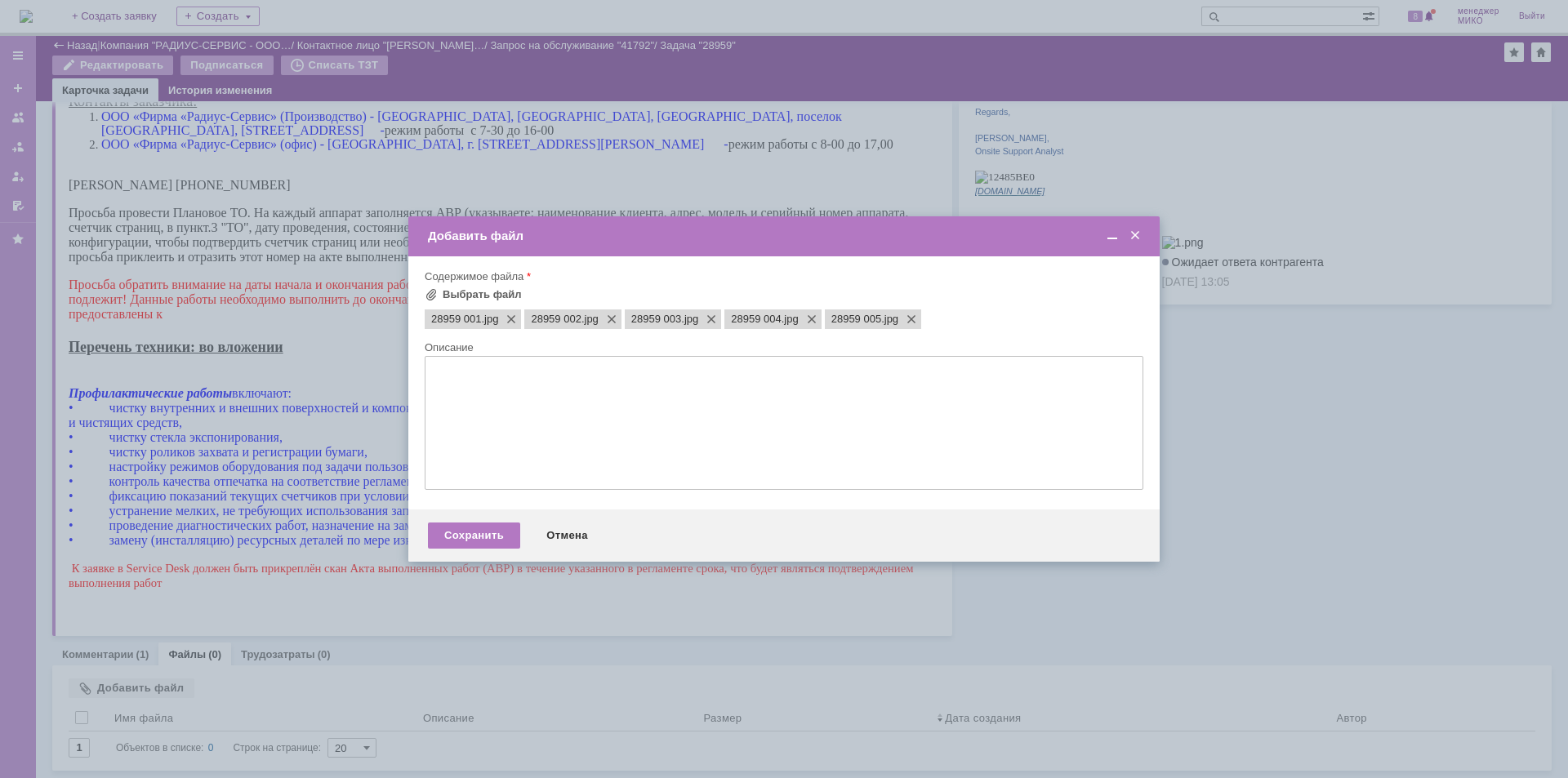
scroll to position [0, 0]
click at [494, 530] on div "Сохранить" at bounding box center [474, 535] width 92 height 26
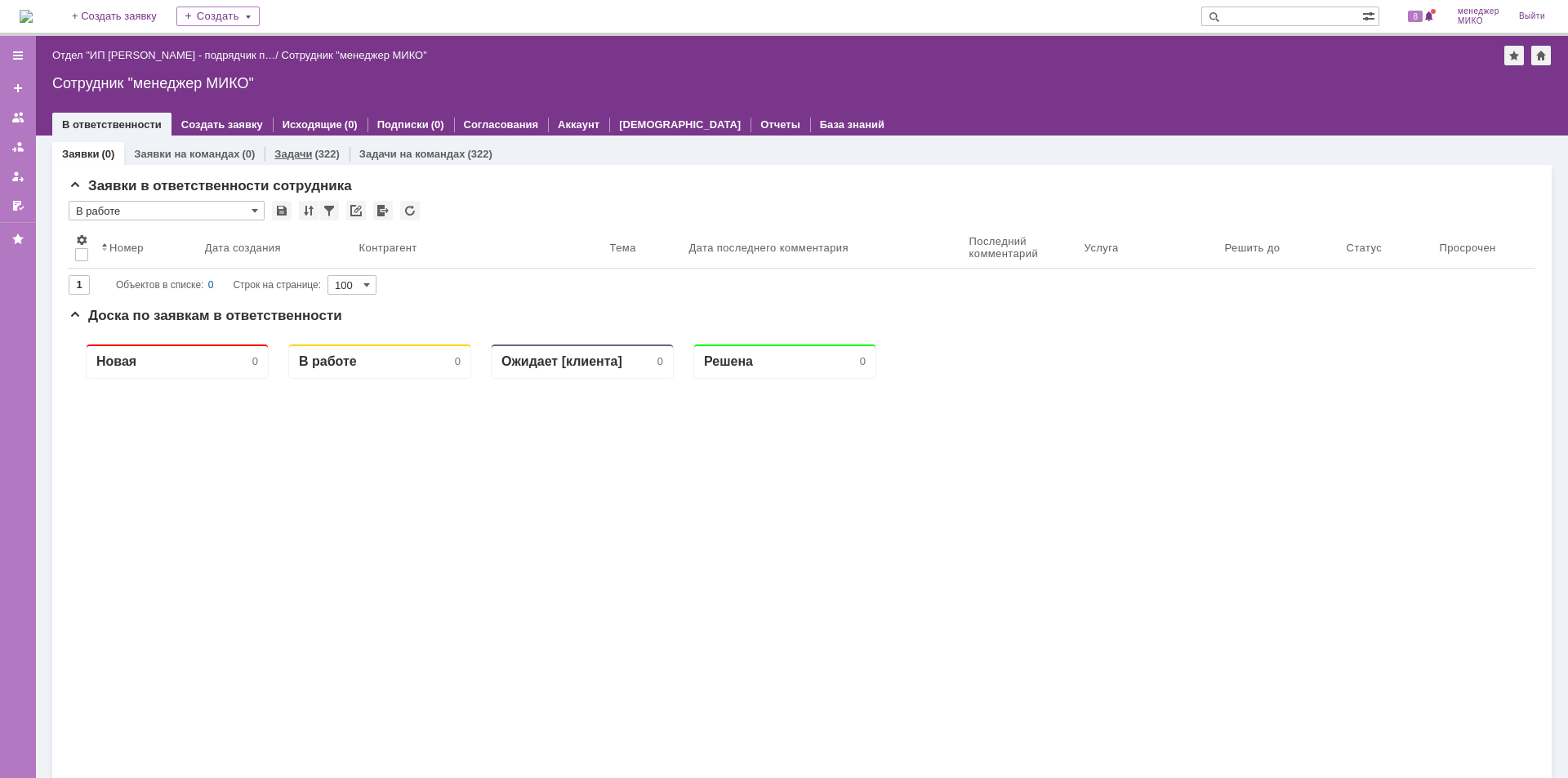
click at [298, 152] on link "Задачи" at bounding box center [294, 154] width 38 height 12
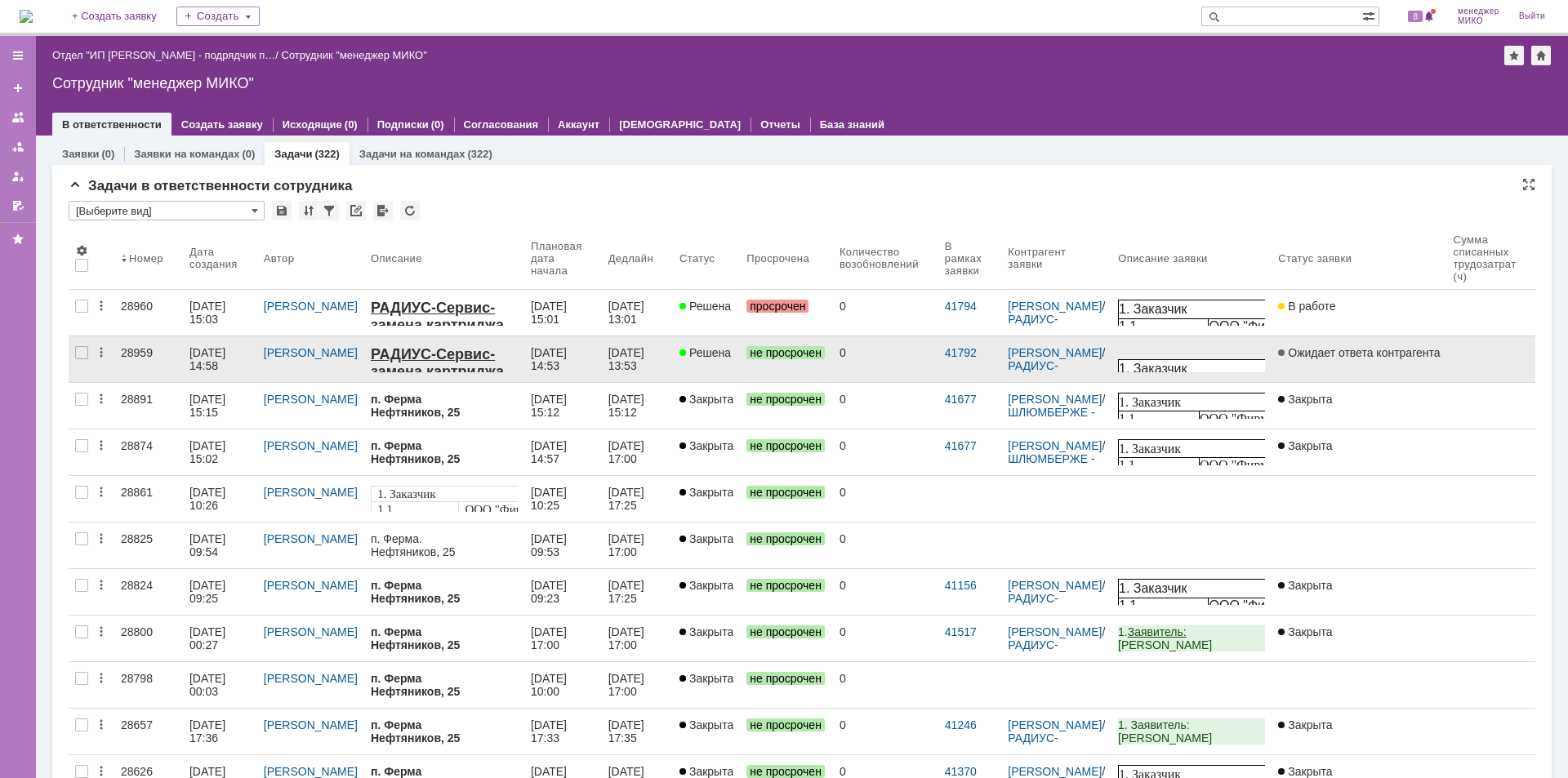
click at [131, 354] on div "28959" at bounding box center [148, 352] width 55 height 13
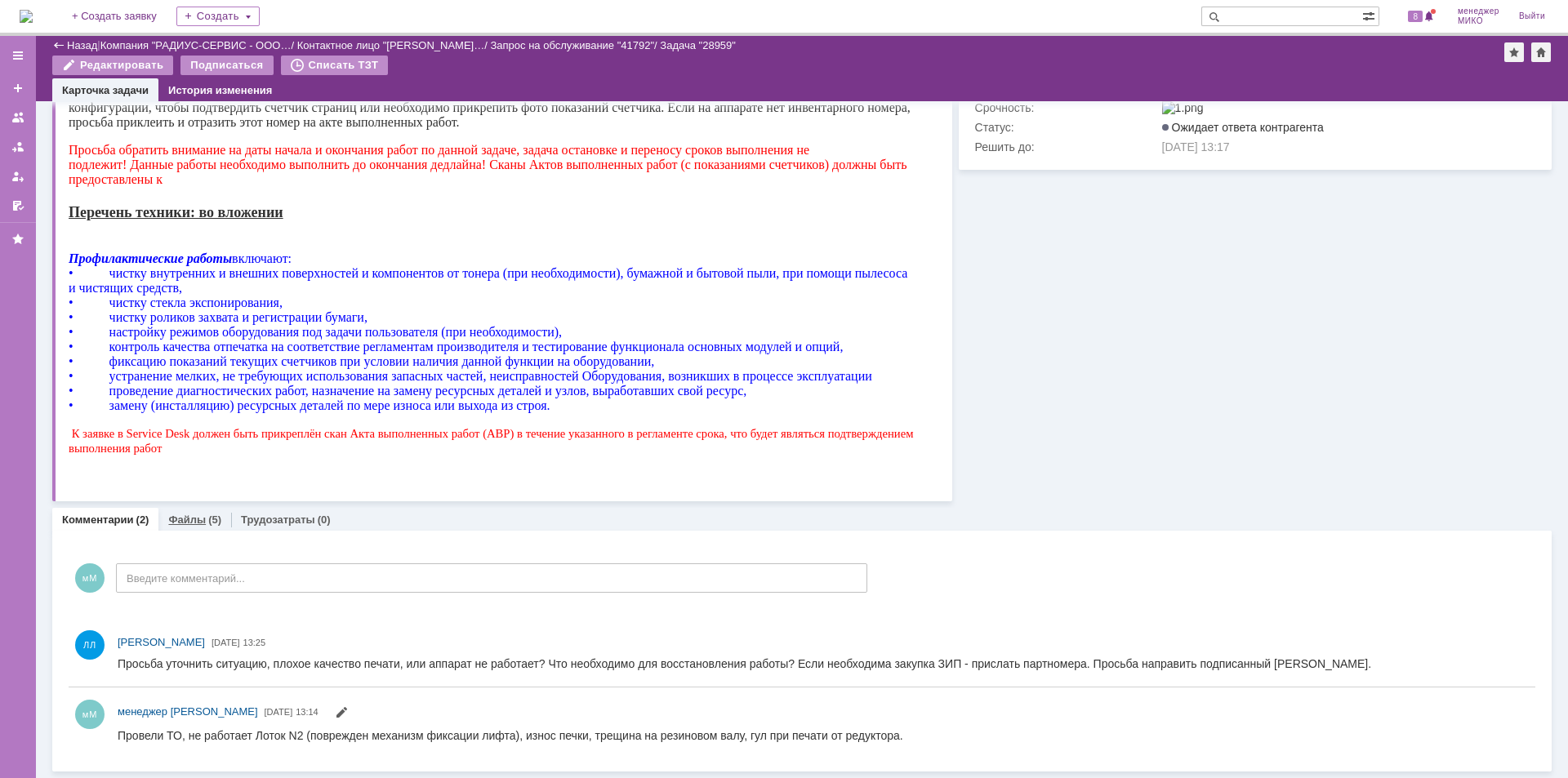
click at [189, 523] on link "Файлы" at bounding box center [187, 519] width 38 height 12
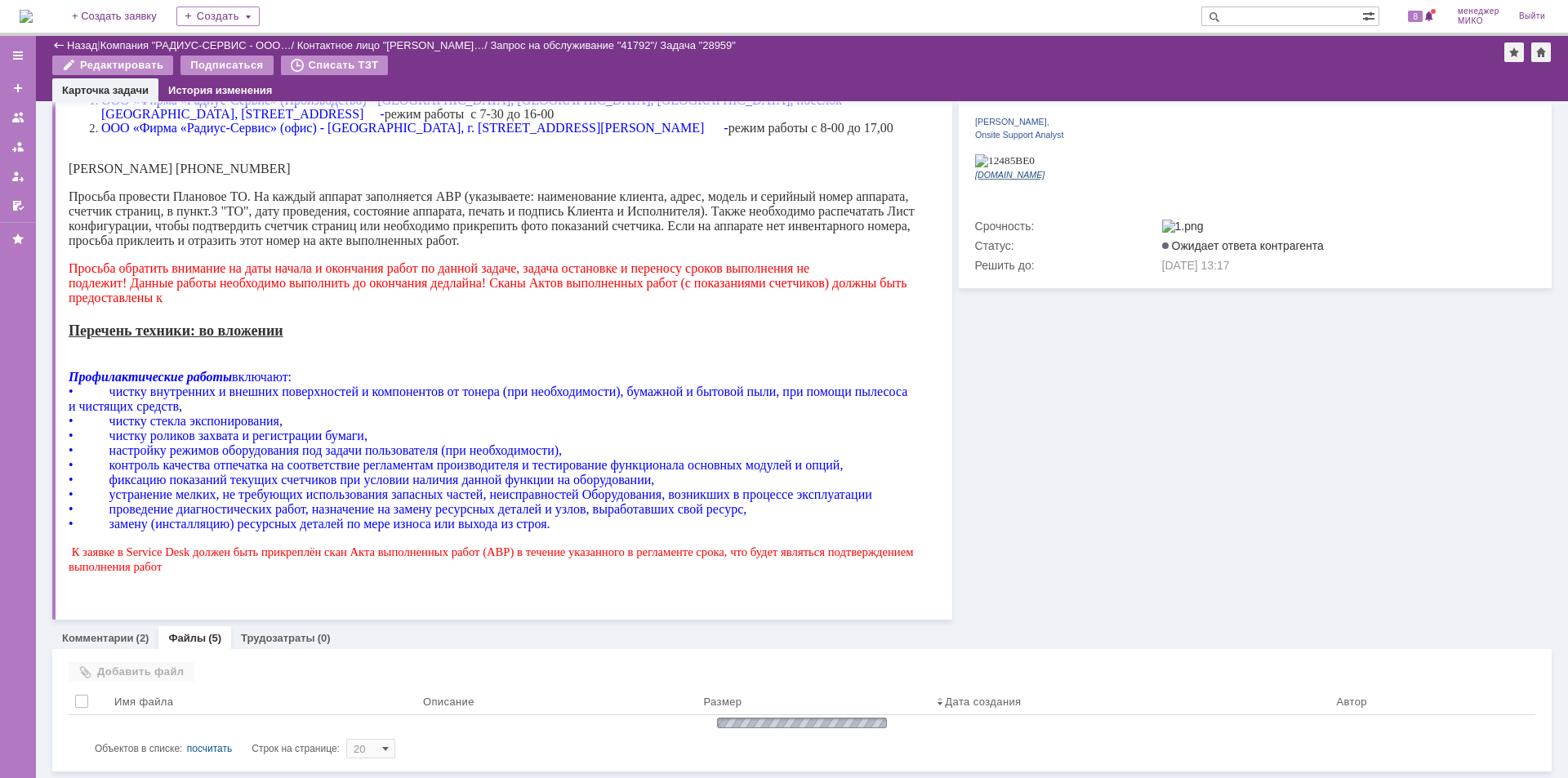
scroll to position [625, 0]
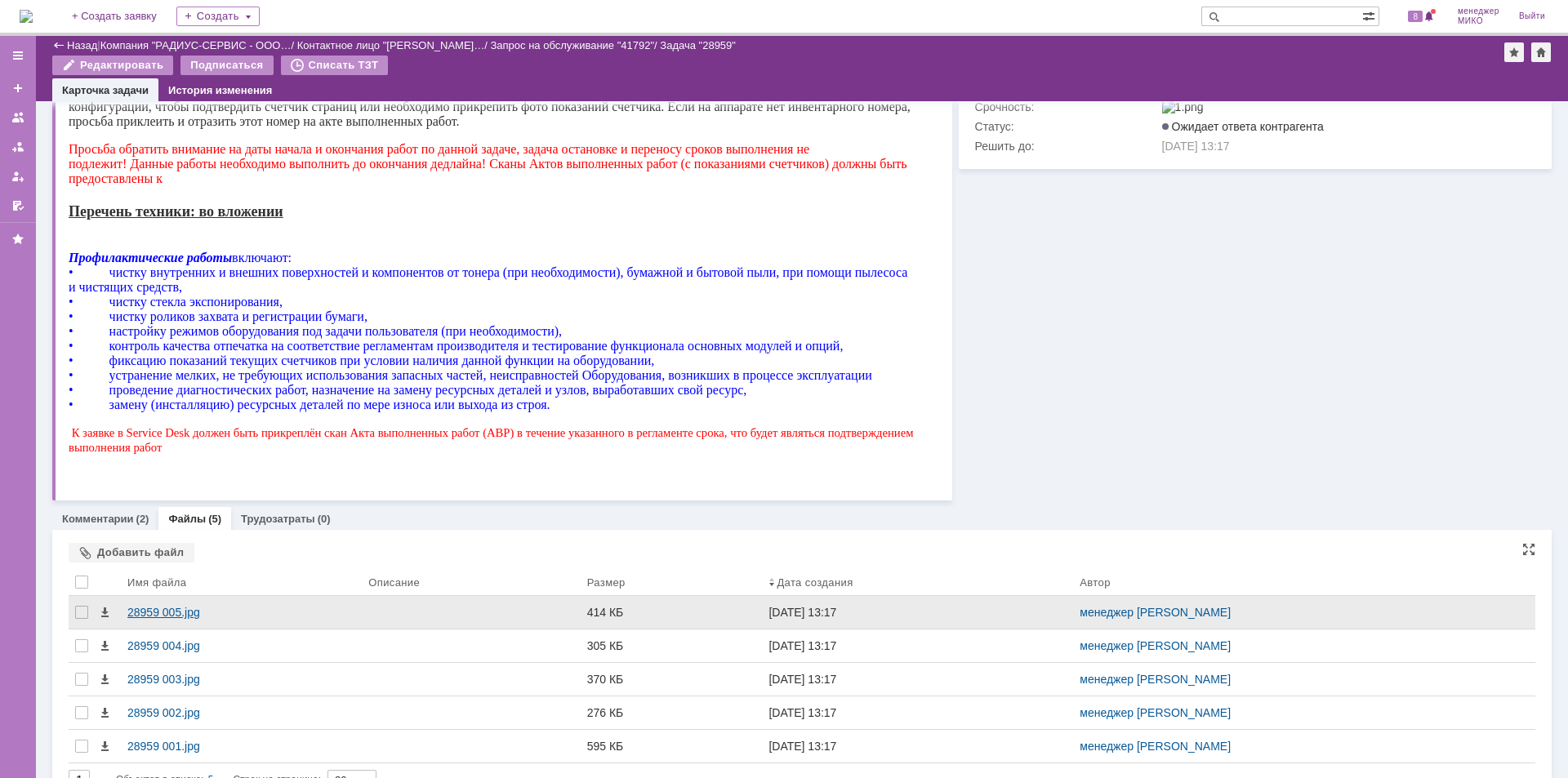
click at [168, 617] on div "28959 005.jpg" at bounding box center [241, 612] width 228 height 13
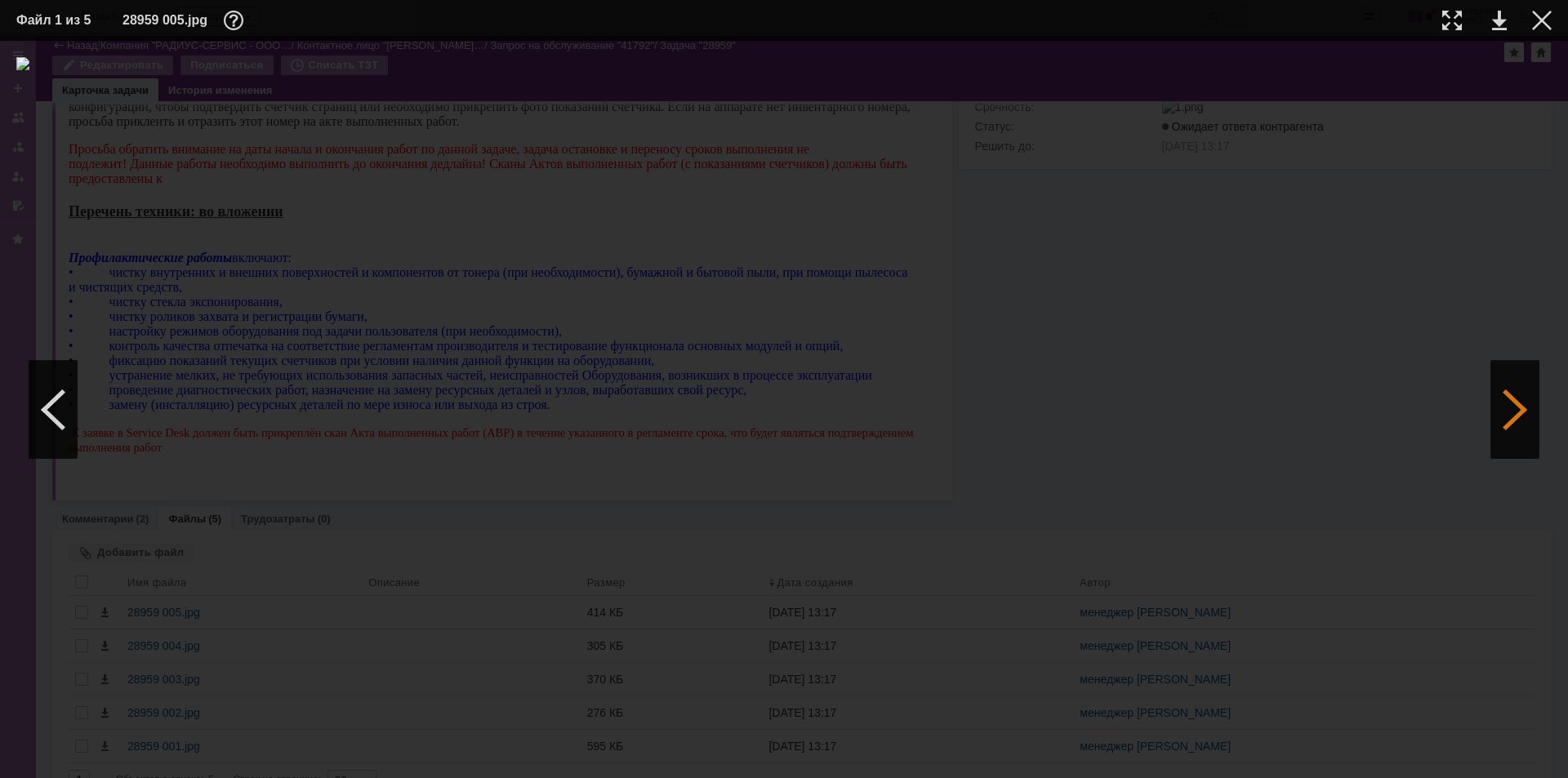
click at [1512, 388] on div at bounding box center [1515, 410] width 49 height 98
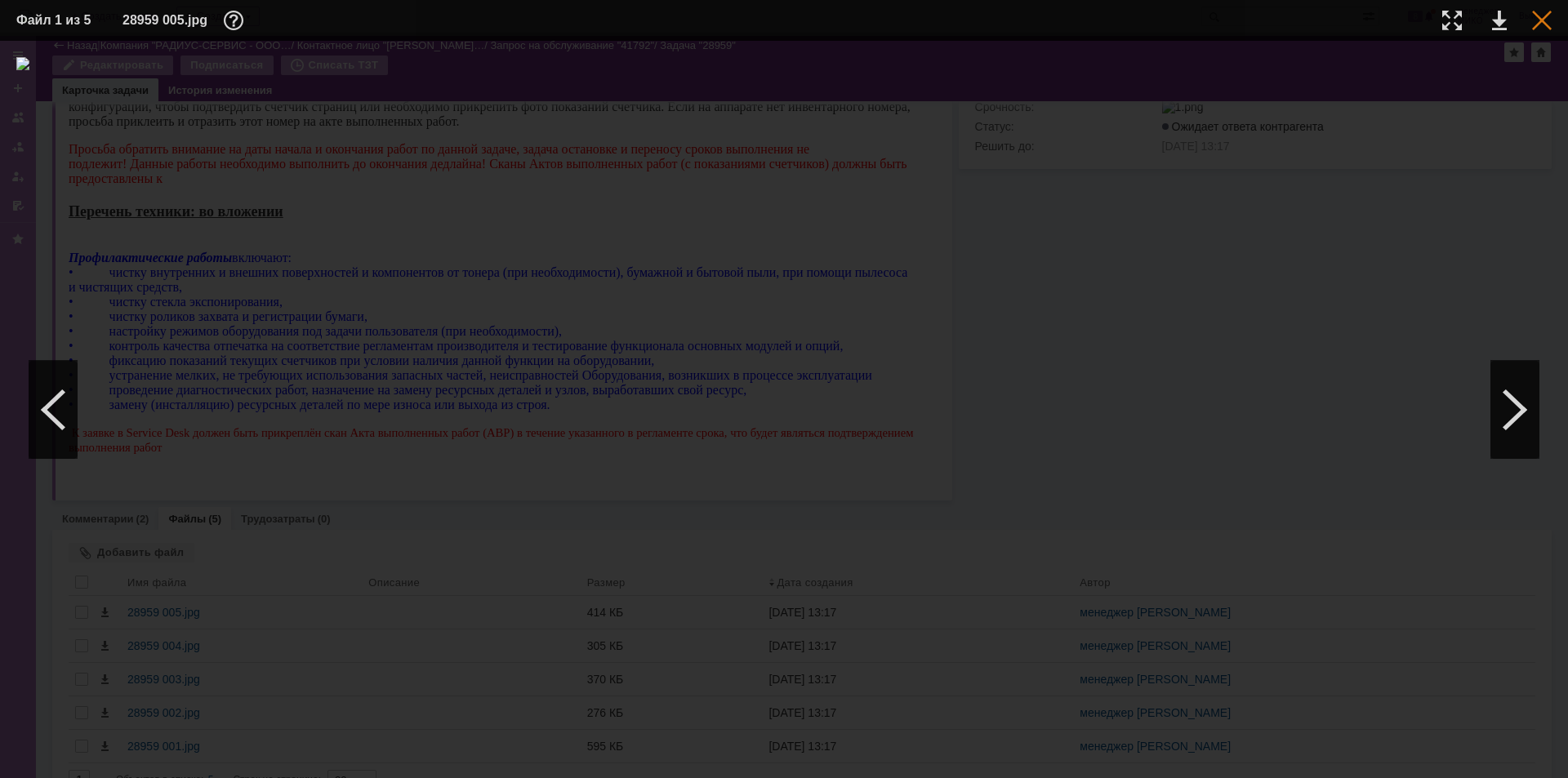
click at [1538, 21] on div at bounding box center [1542, 20] width 20 height 20
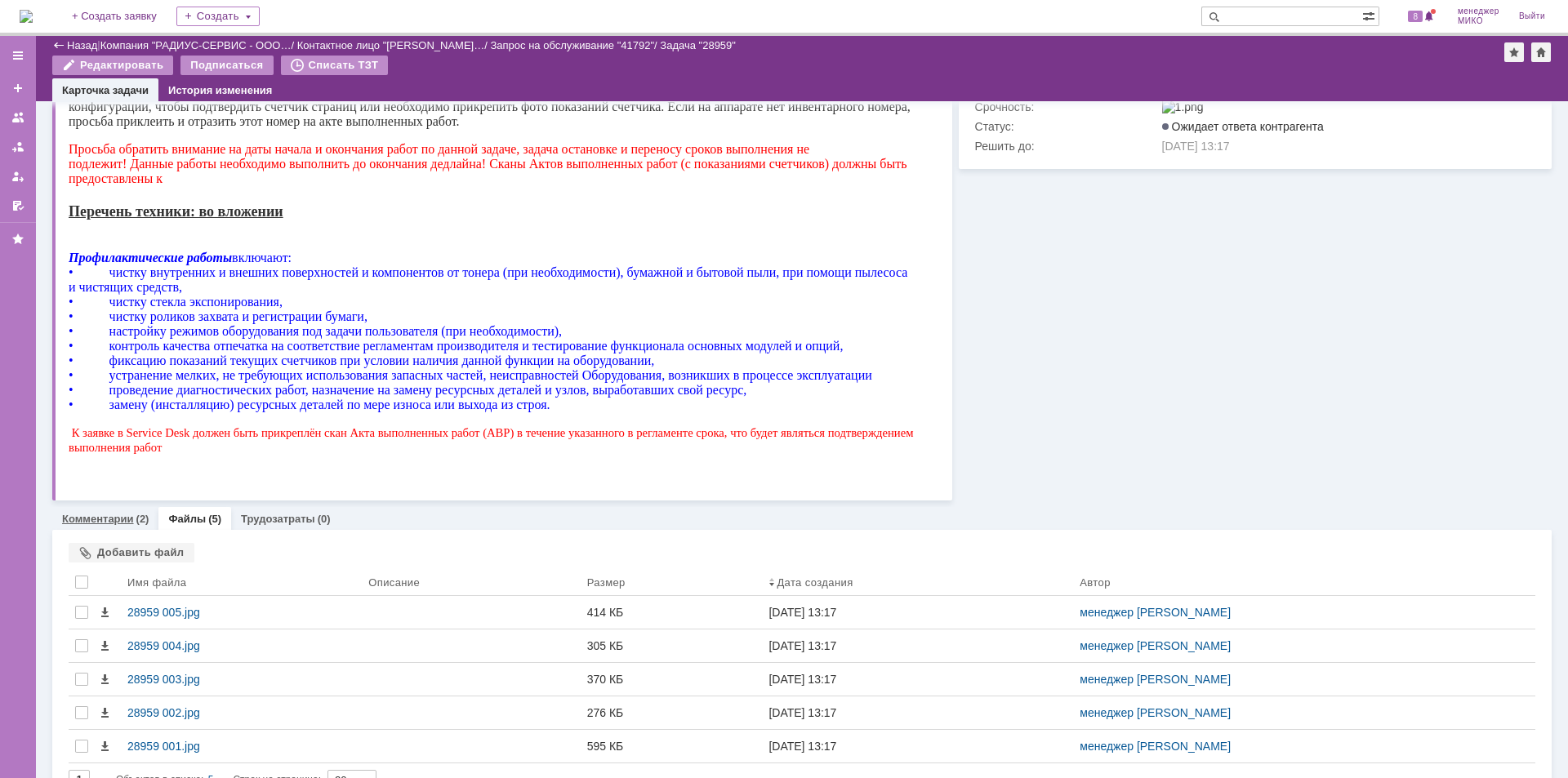
click at [92, 520] on link "Комментарии" at bounding box center [98, 518] width 72 height 12
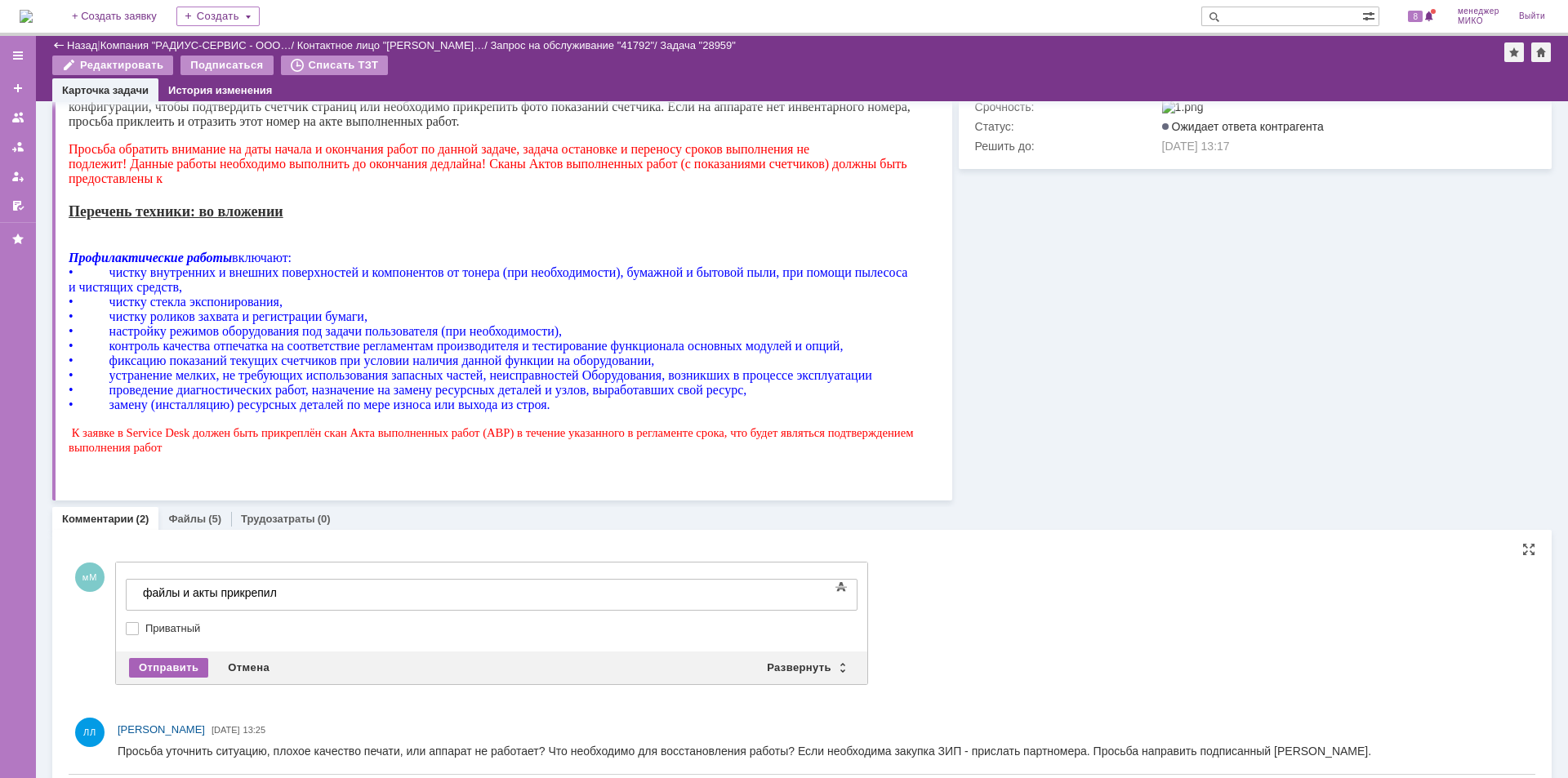
click at [178, 673] on div "Отправить" at bounding box center [169, 667] width 79 height 20
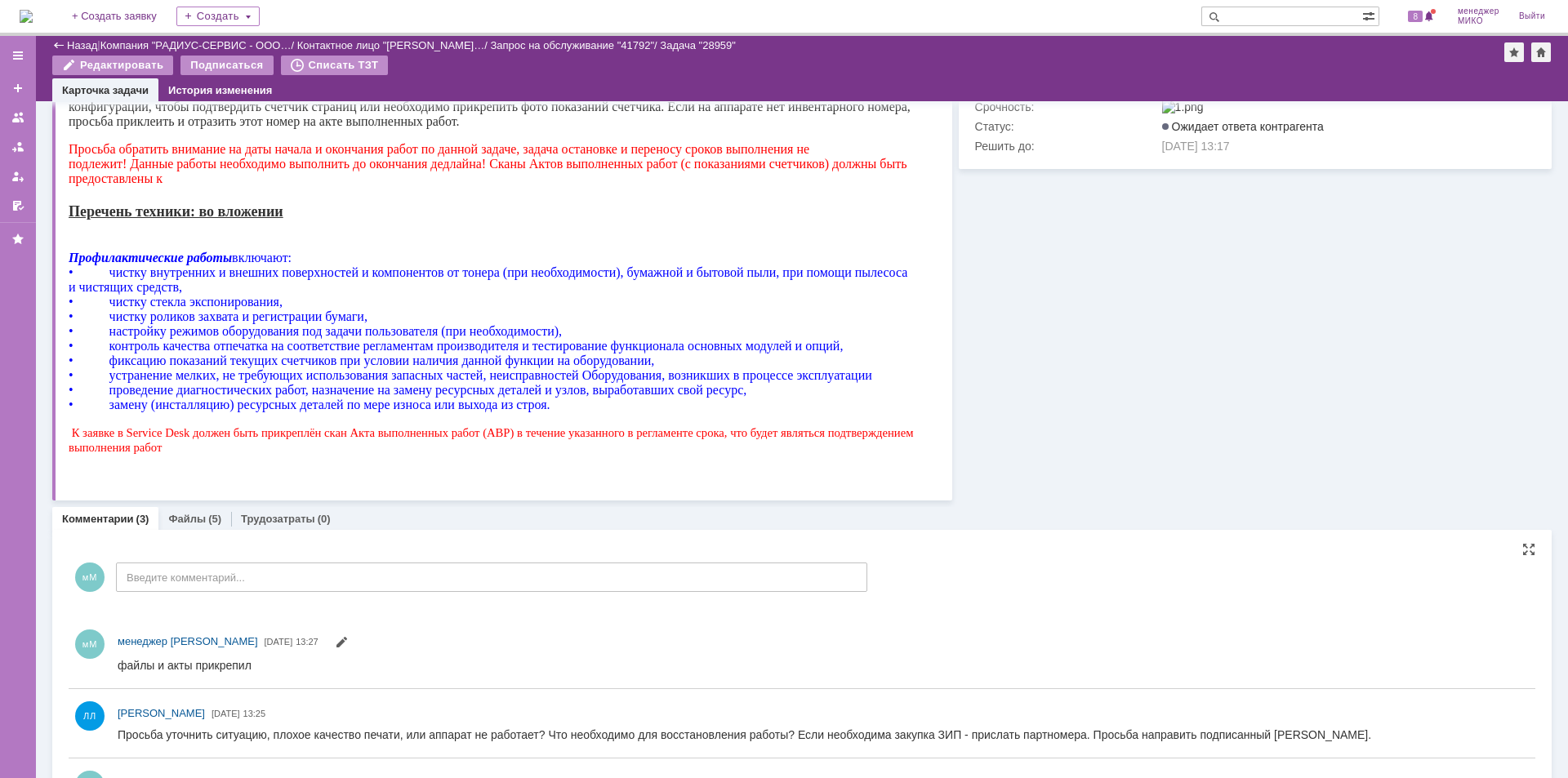
scroll to position [697, 0]
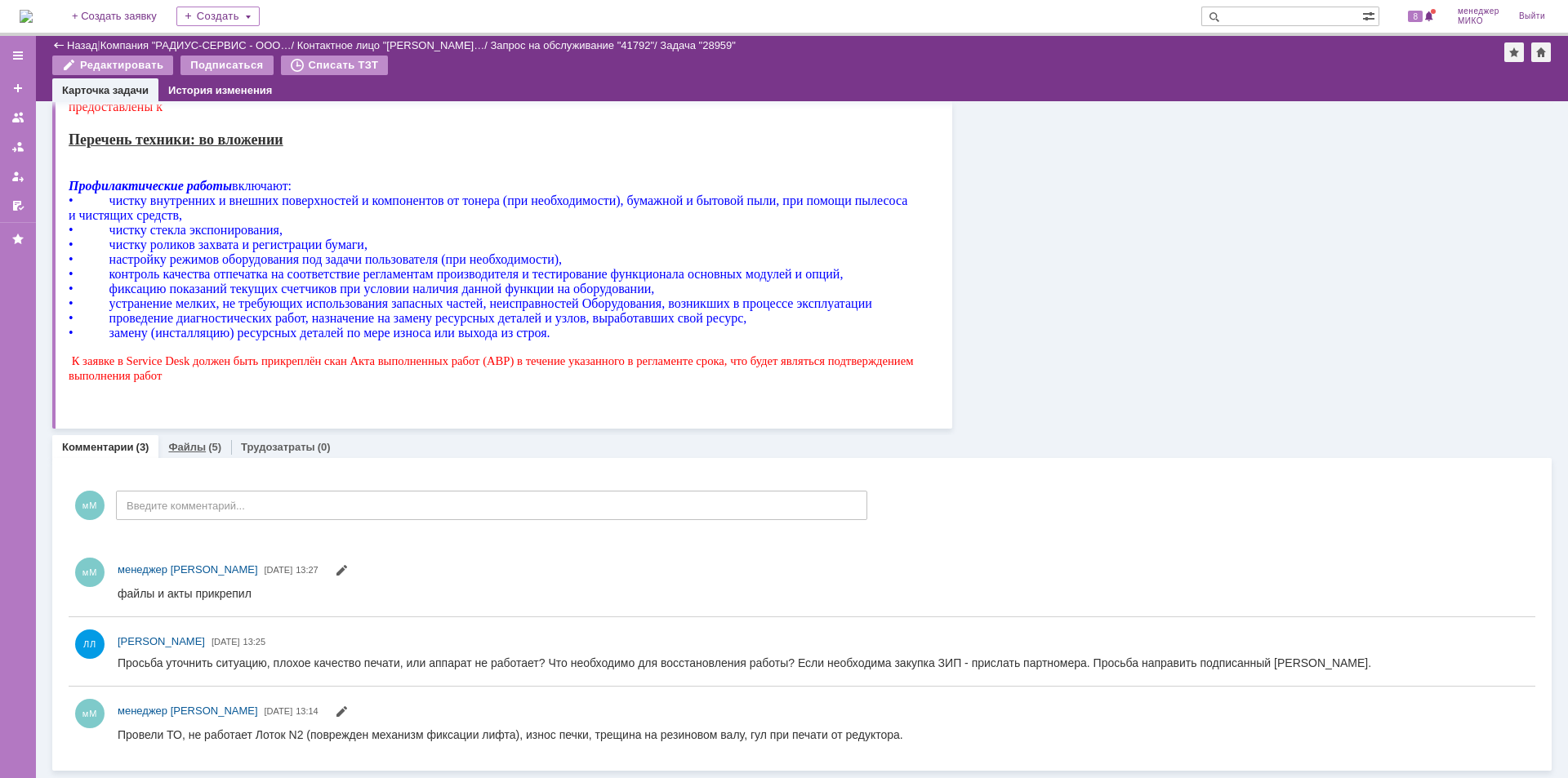
click at [175, 450] on link "Файлы" at bounding box center [187, 446] width 38 height 12
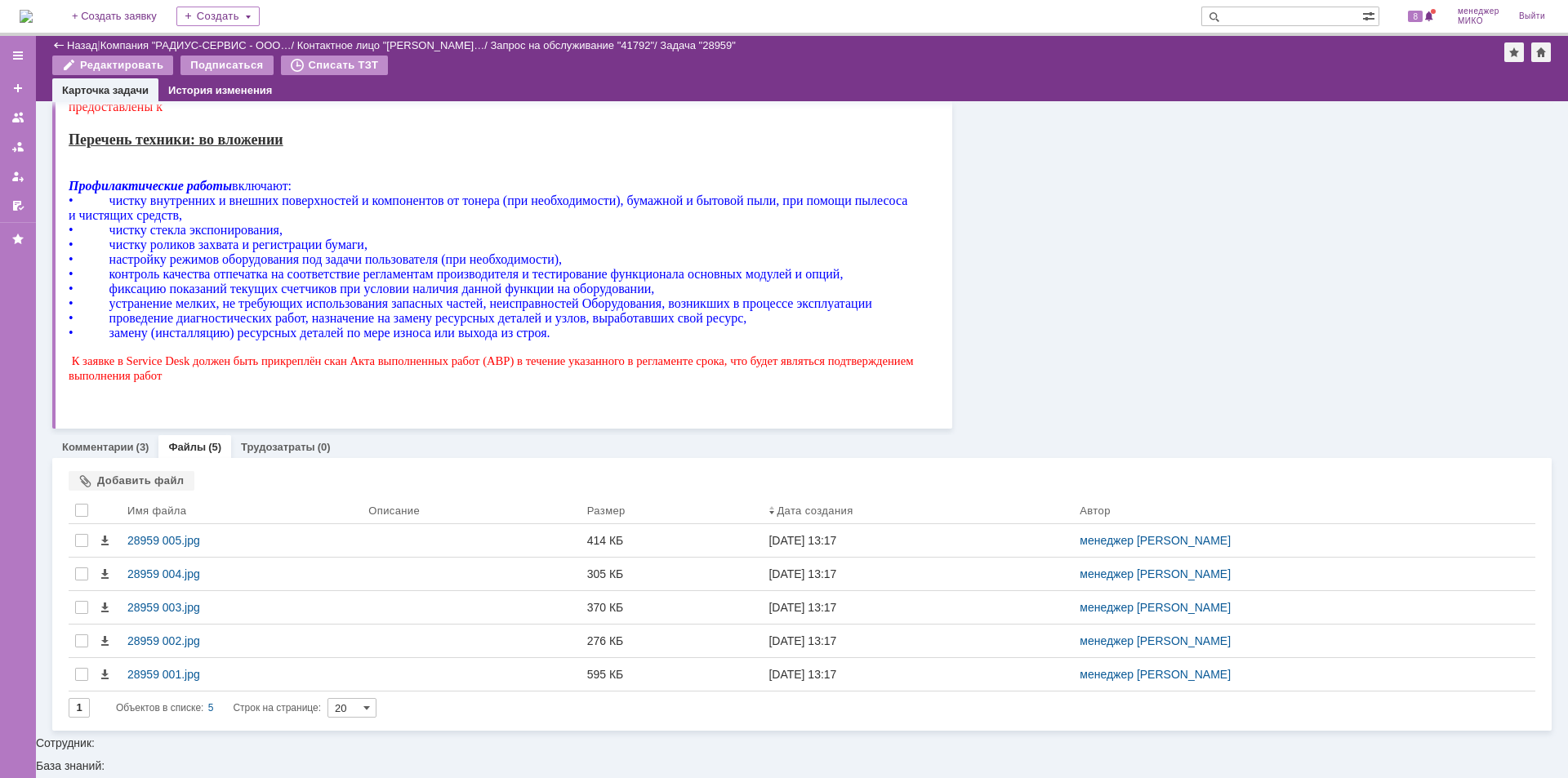
scroll to position [657, 0]
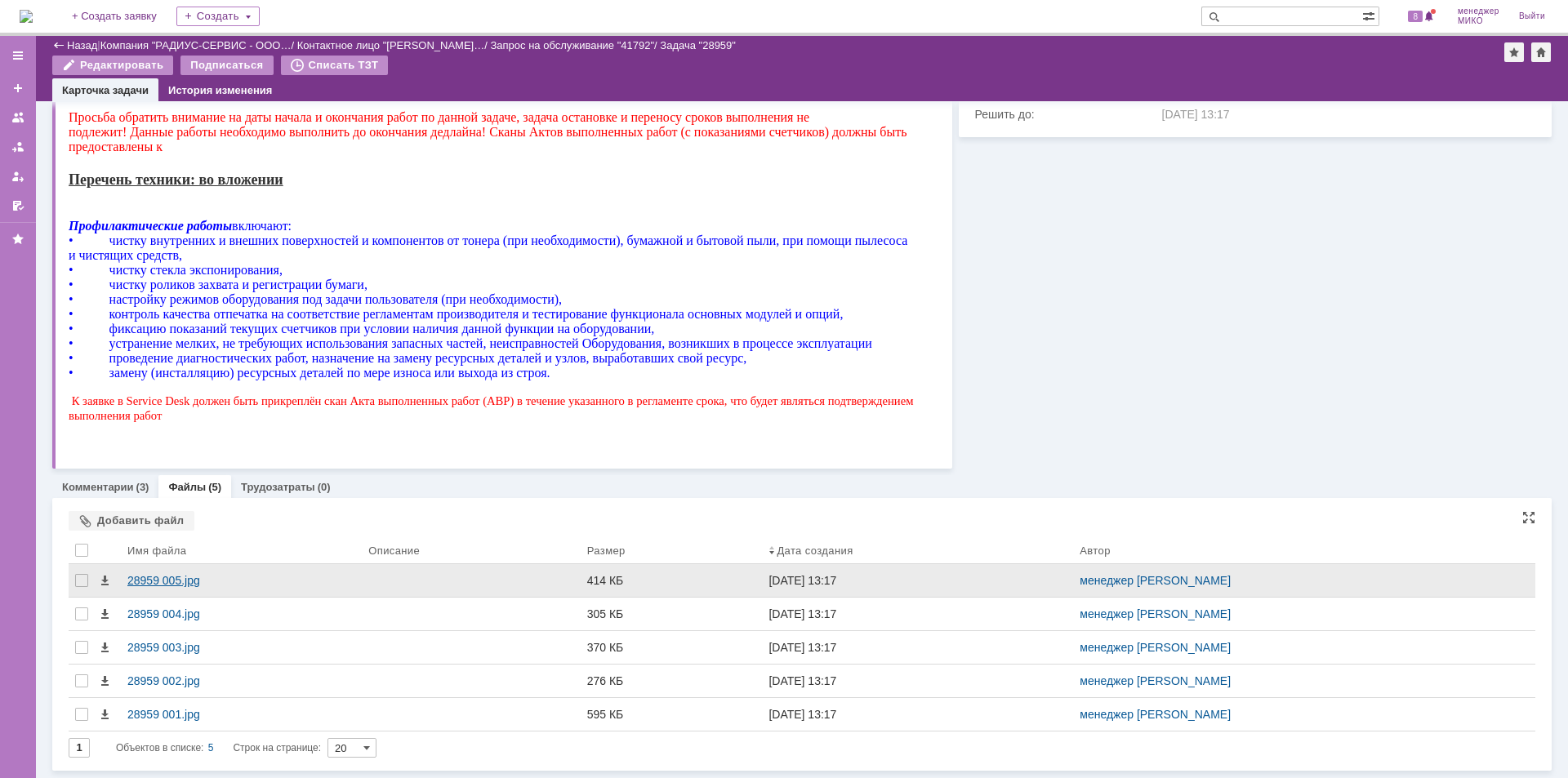
click at [169, 579] on div "28959 005.jpg" at bounding box center [241, 580] width 228 height 13
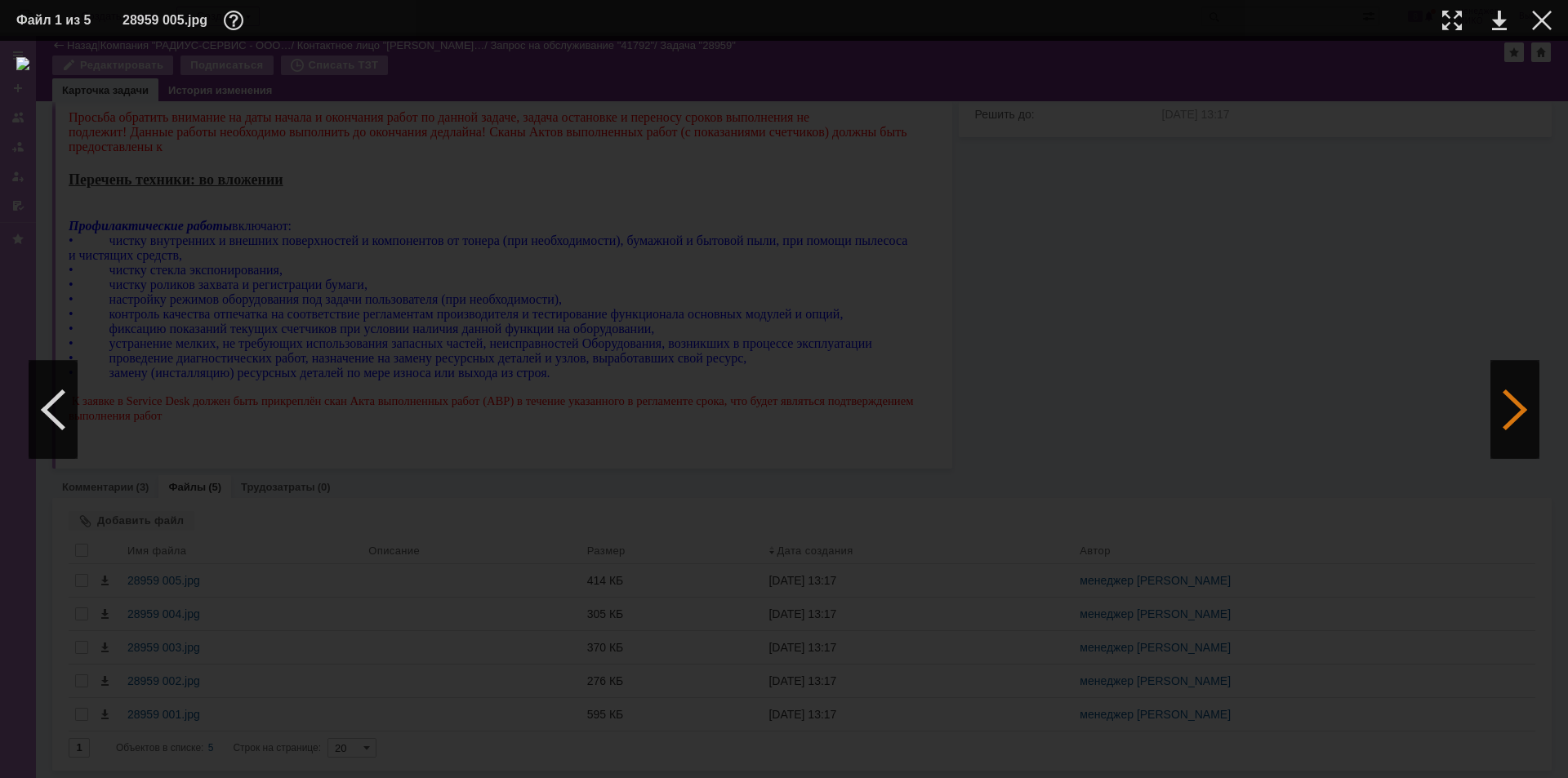
click at [1506, 419] on div at bounding box center [1515, 410] width 49 height 98
click at [1500, 421] on div at bounding box center [1515, 410] width 49 height 98
click at [1499, 421] on div at bounding box center [1515, 410] width 49 height 98
click at [1538, 17] on div at bounding box center [1542, 20] width 20 height 20
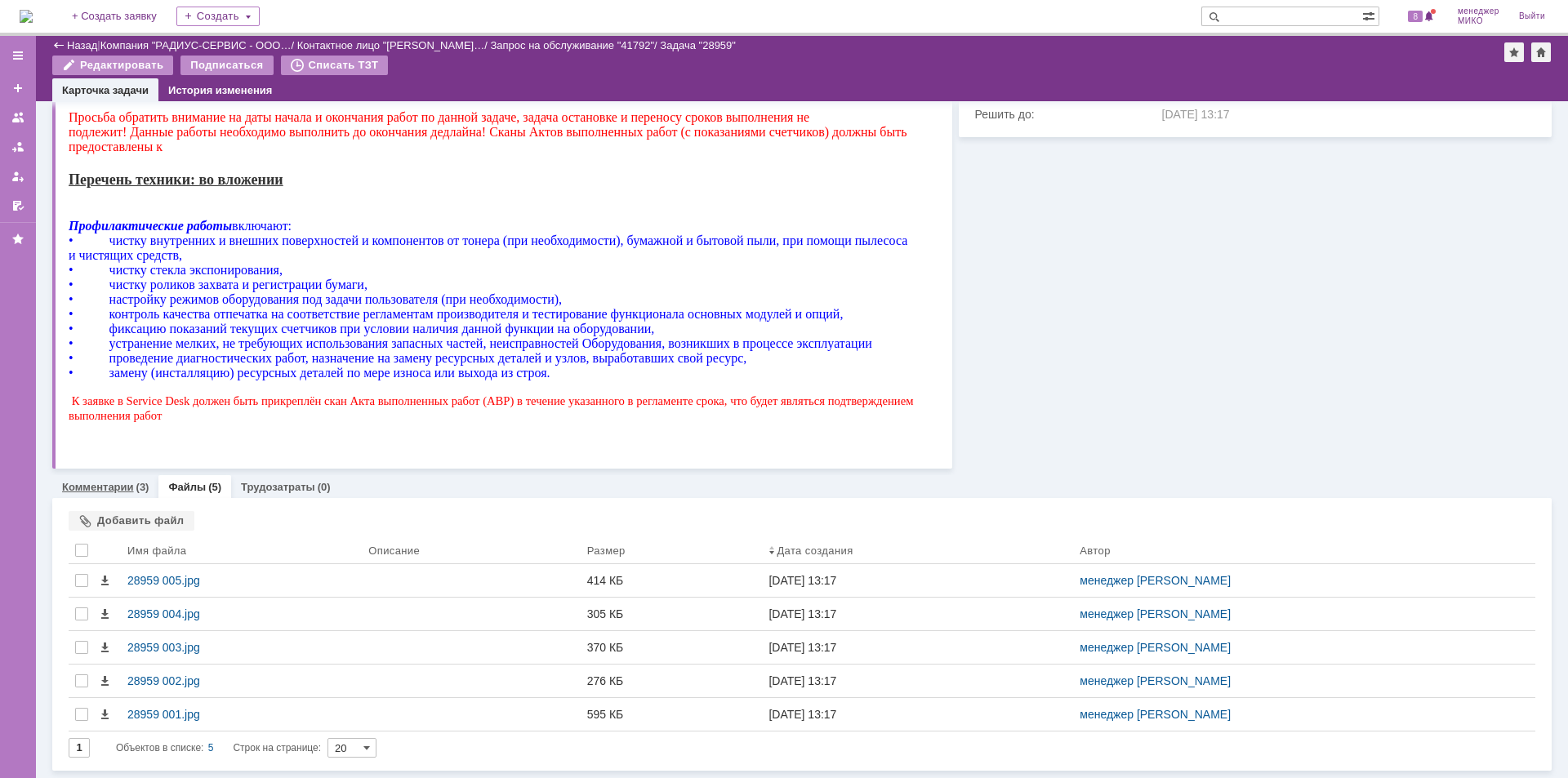
click at [98, 483] on link "Комментарии" at bounding box center [98, 486] width 72 height 12
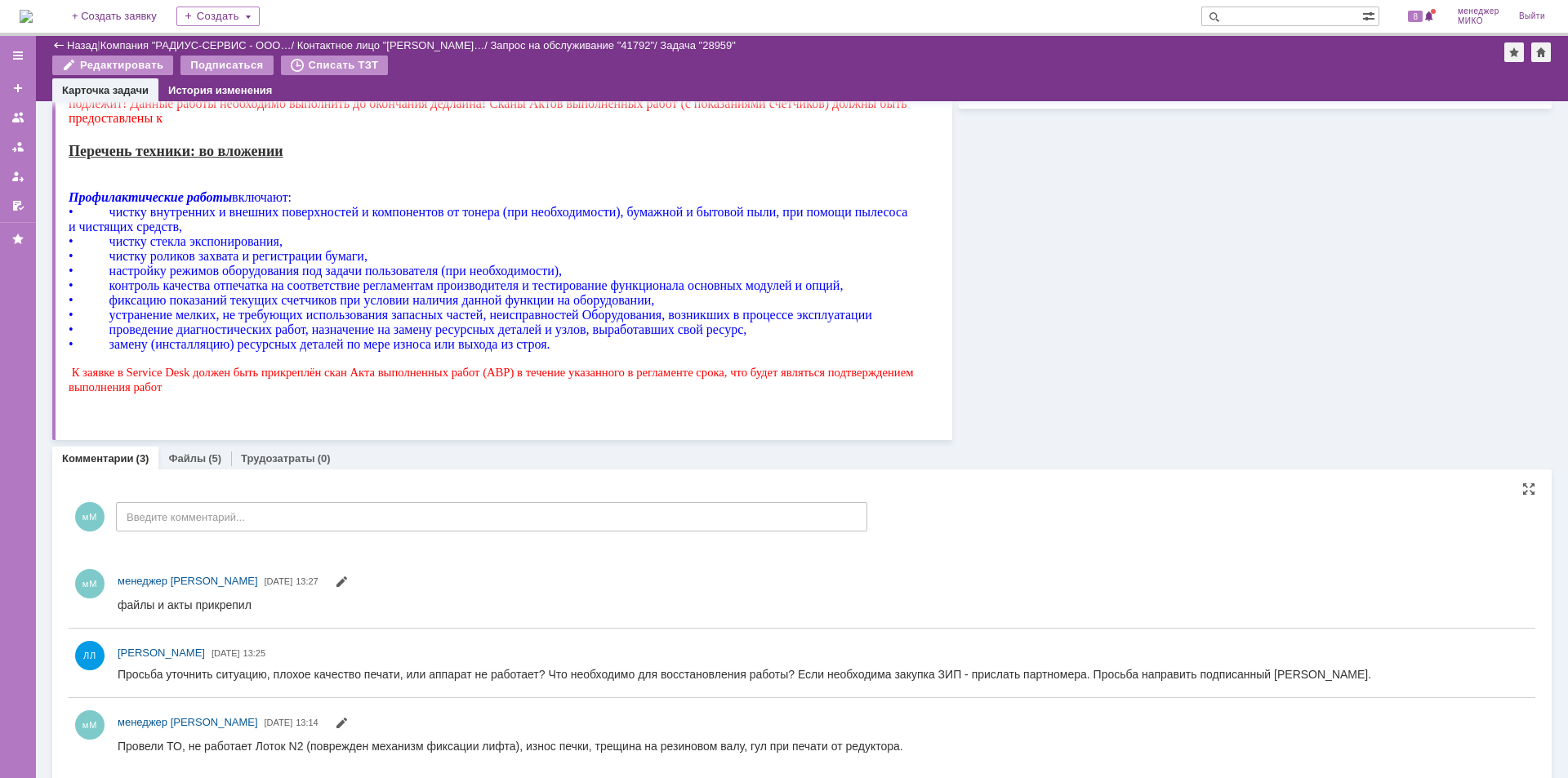
scroll to position [697, 0]
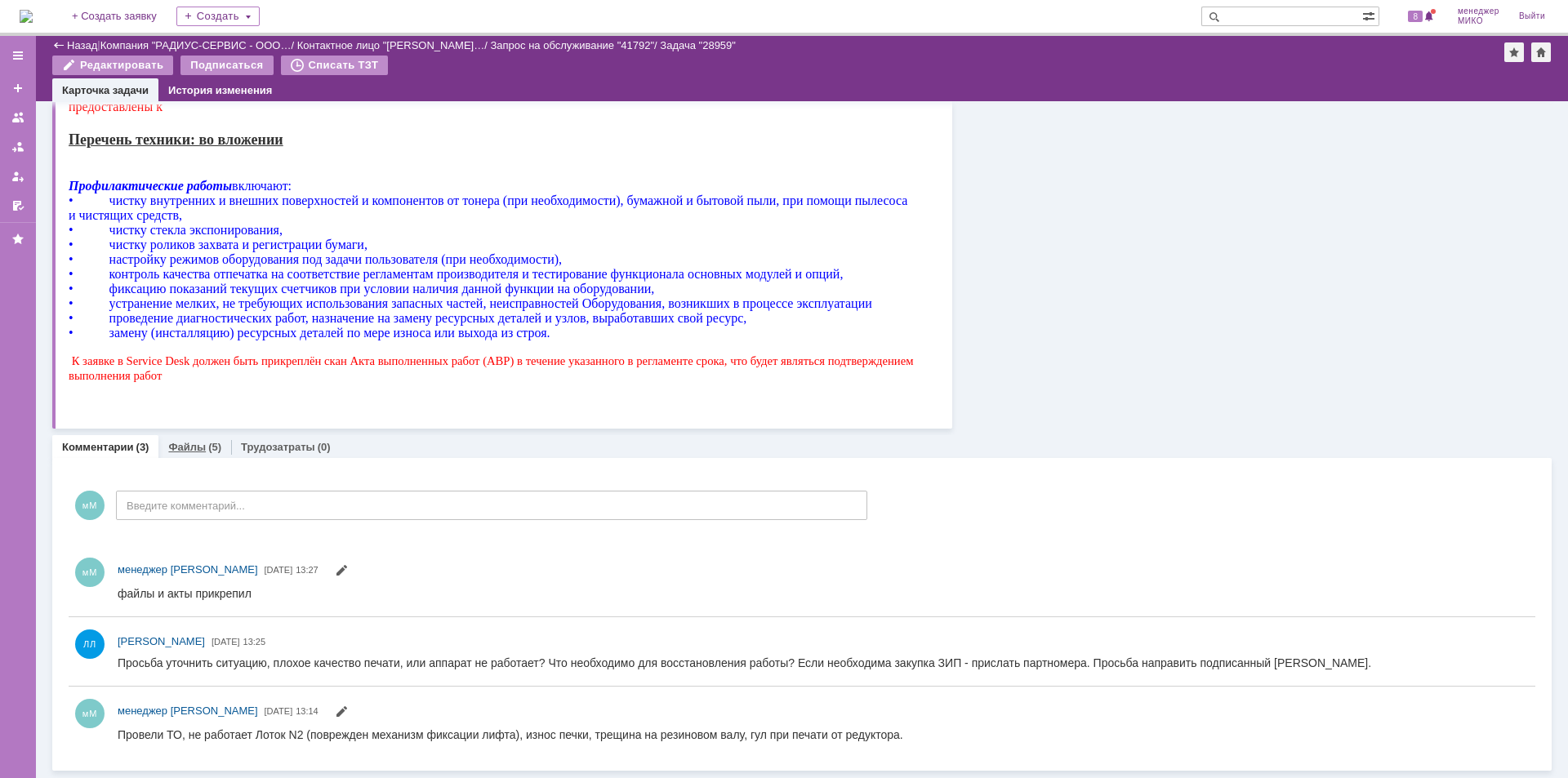
click at [192, 445] on link "Файлы" at bounding box center [187, 446] width 38 height 12
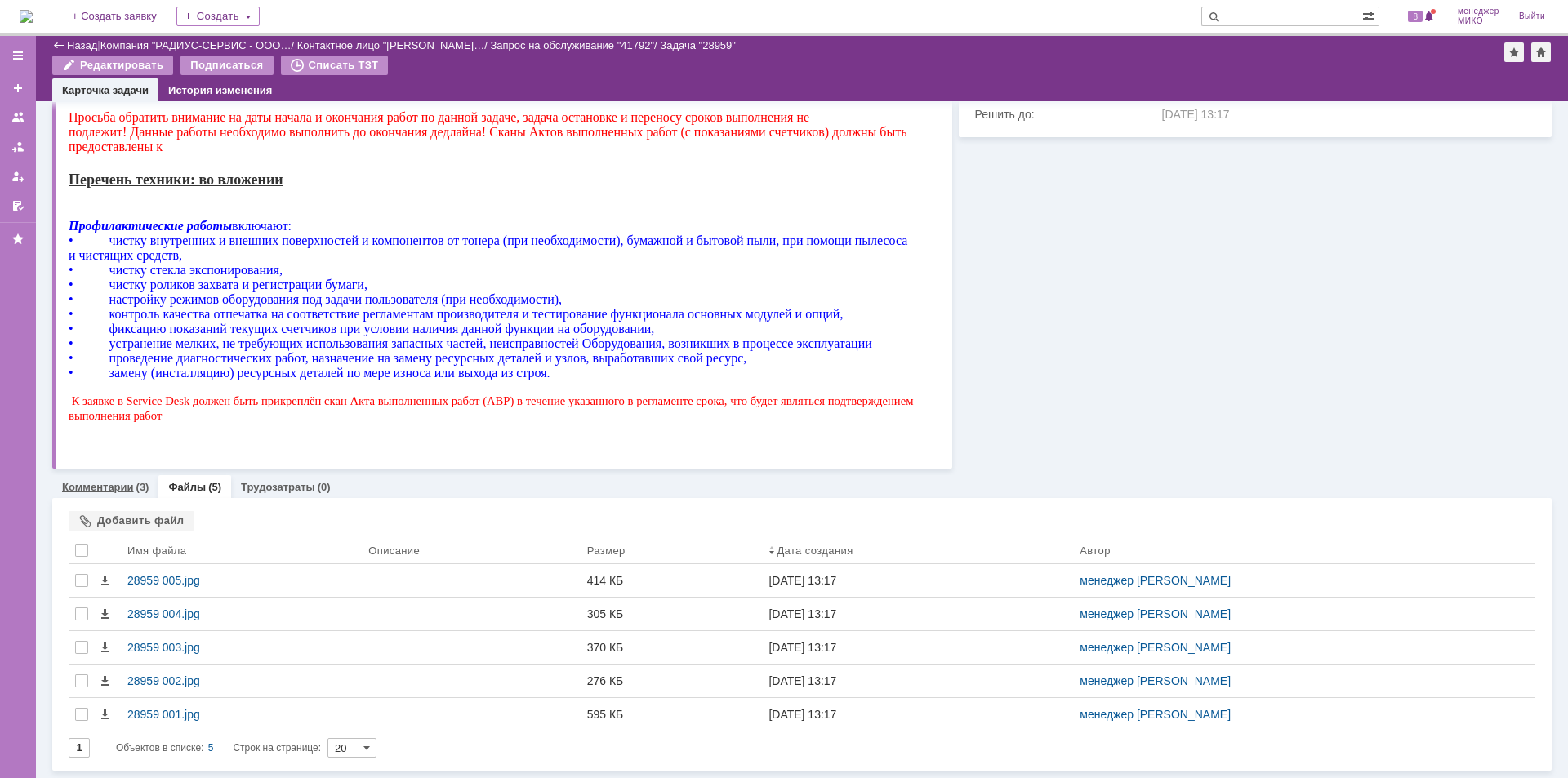
click at [93, 490] on link "Комментарии" at bounding box center [98, 486] width 72 height 12
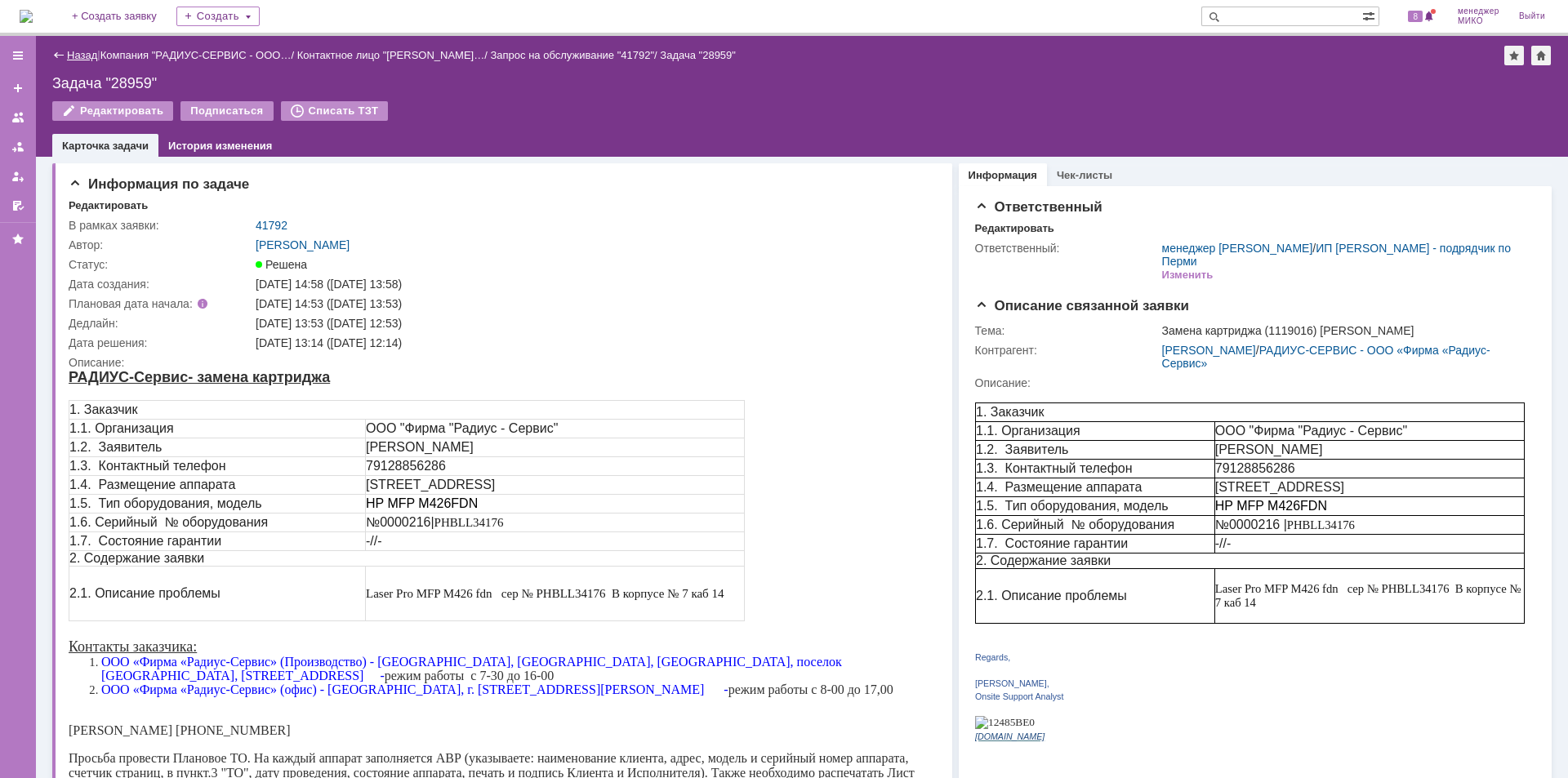
click at [72, 57] on link "Назад" at bounding box center [82, 54] width 30 height 12
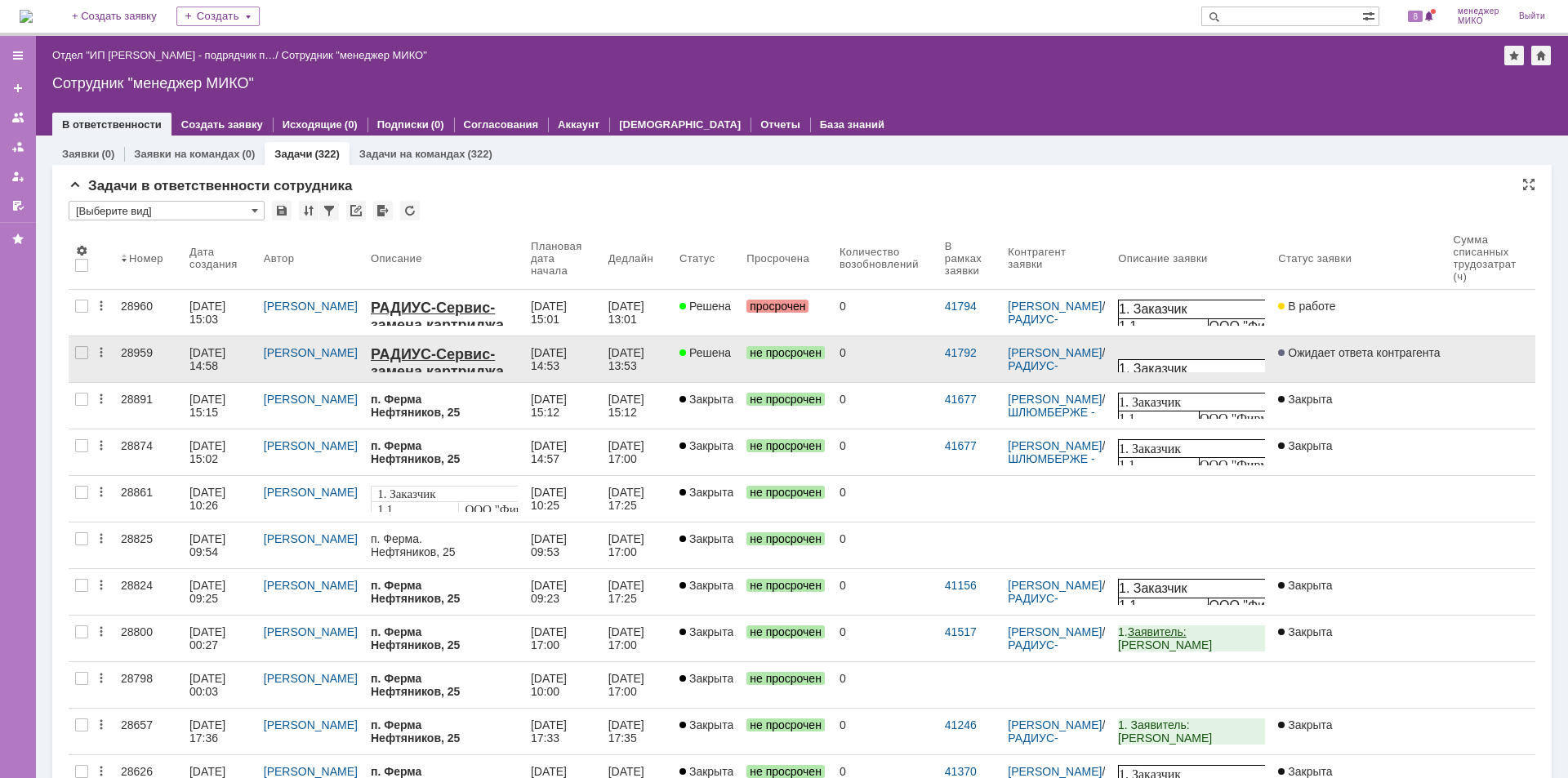
click at [166, 349] on div "28959" at bounding box center [148, 352] width 55 height 13
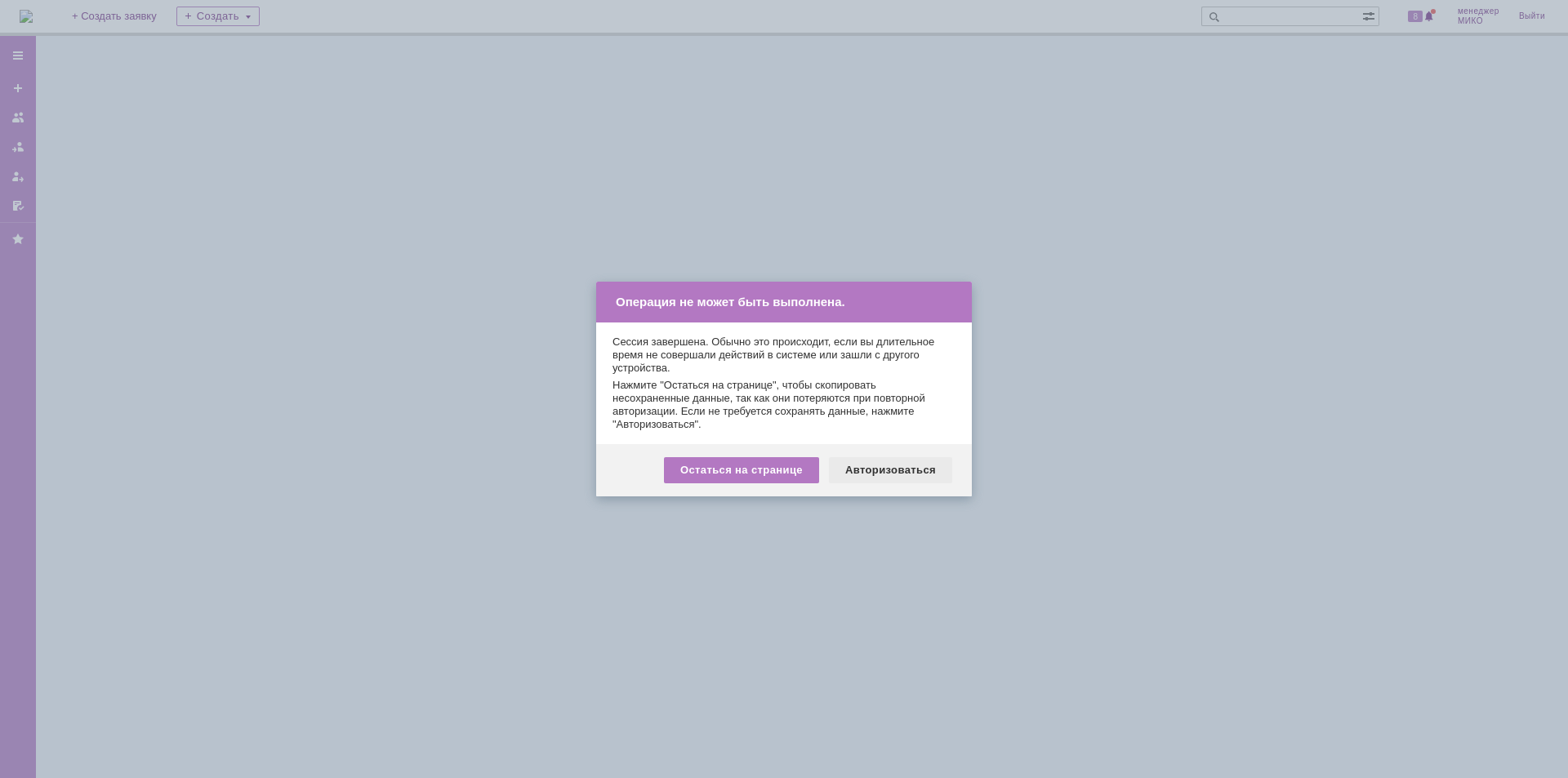
click at [928, 482] on div "Авторизоваться" at bounding box center [891, 471] width 124 height 26
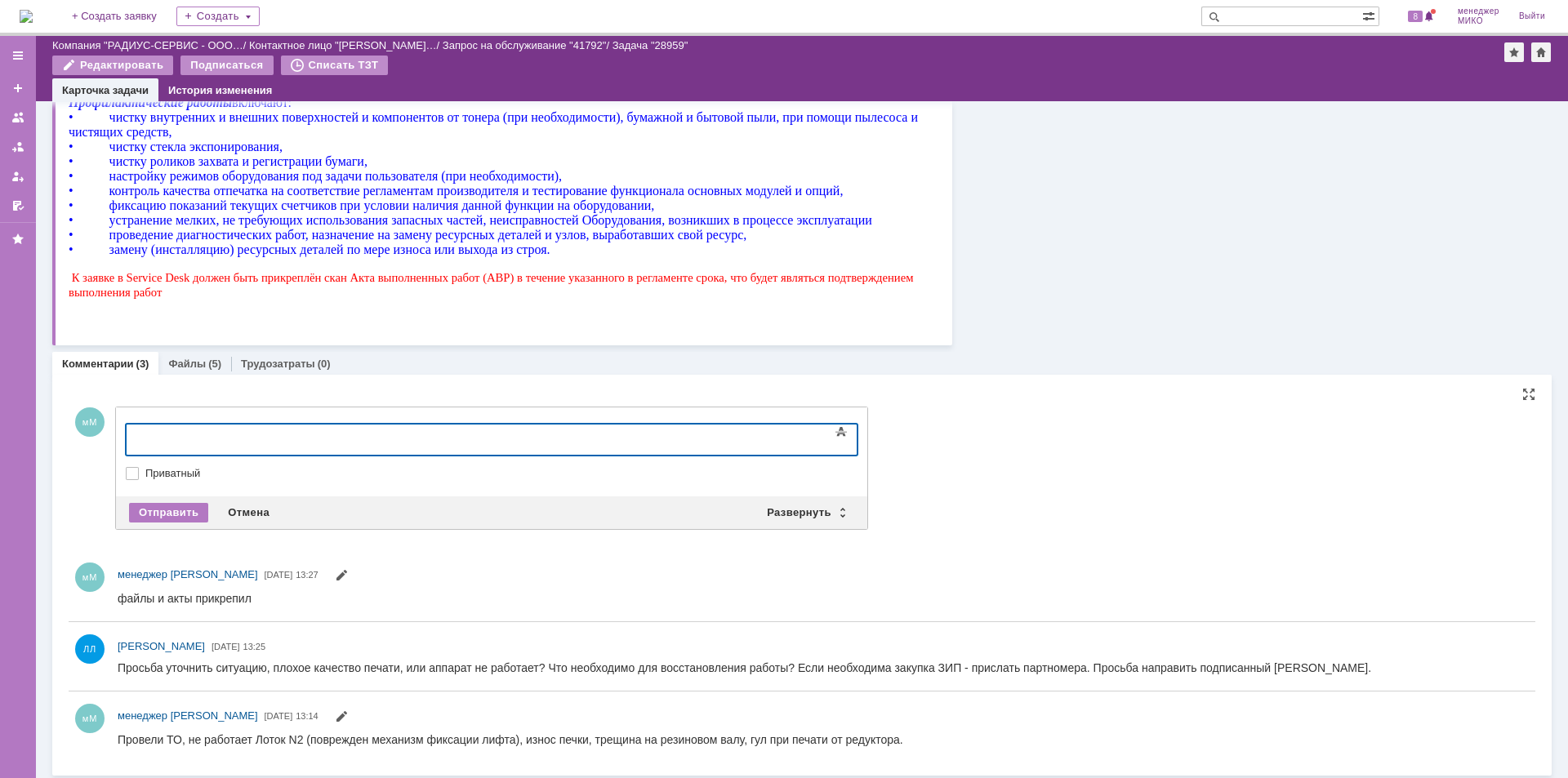
scroll to position [769, 0]
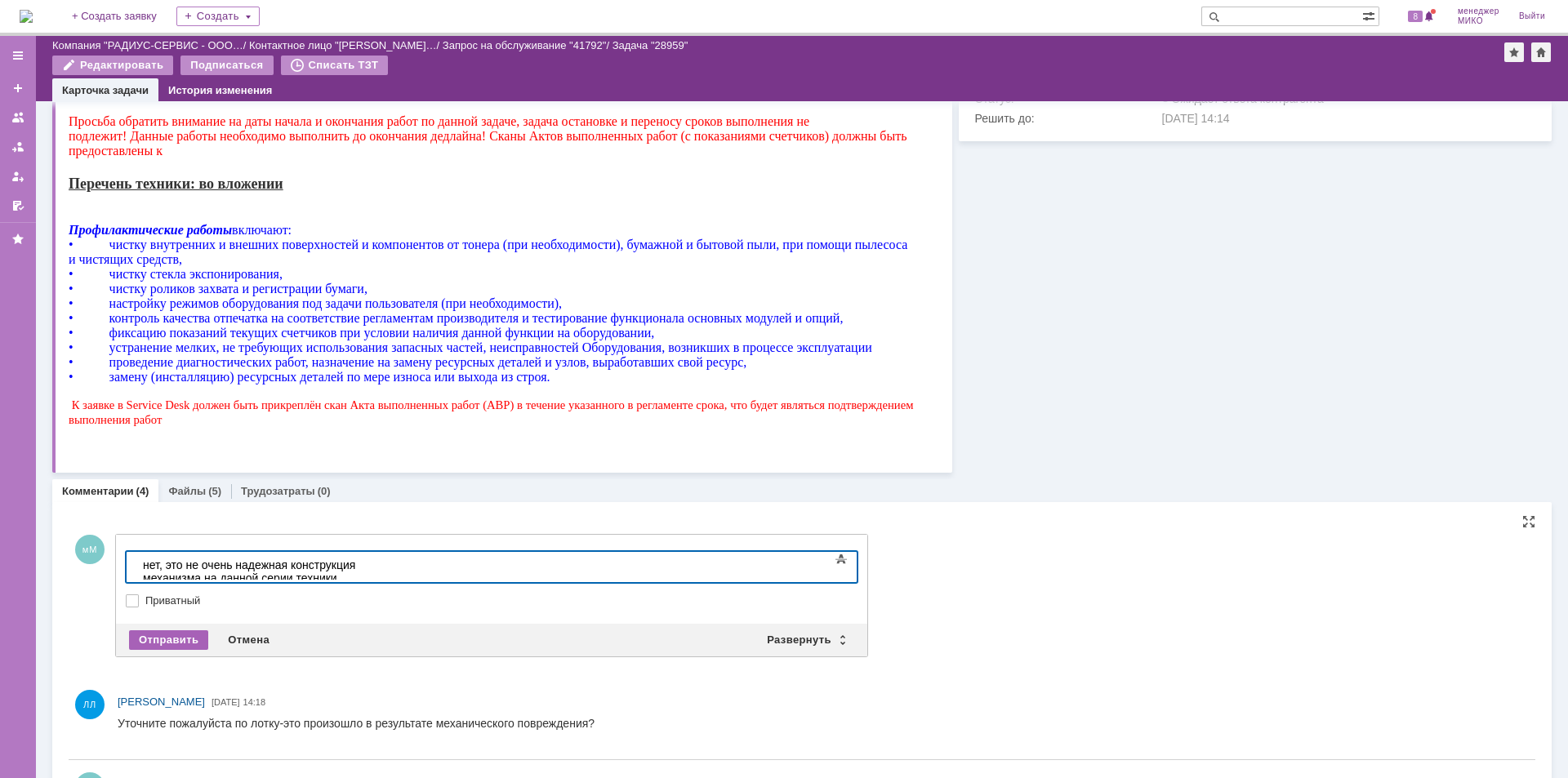
click at [180, 639] on div "Отправить" at bounding box center [169, 639] width 79 height 20
